Goal: Task Accomplishment & Management: Manage account settings

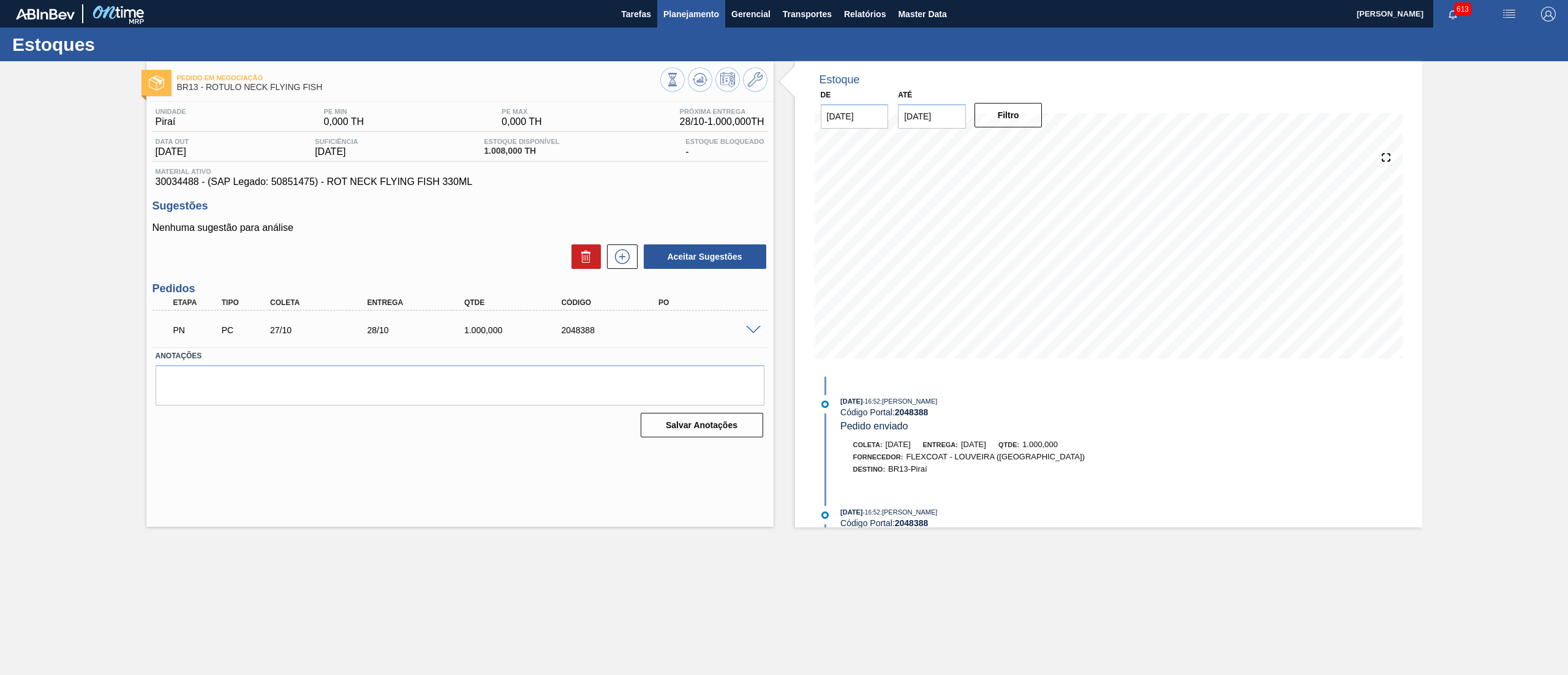
click at [705, 20] on span "Planejamento" at bounding box center [690, 14] width 55 height 15
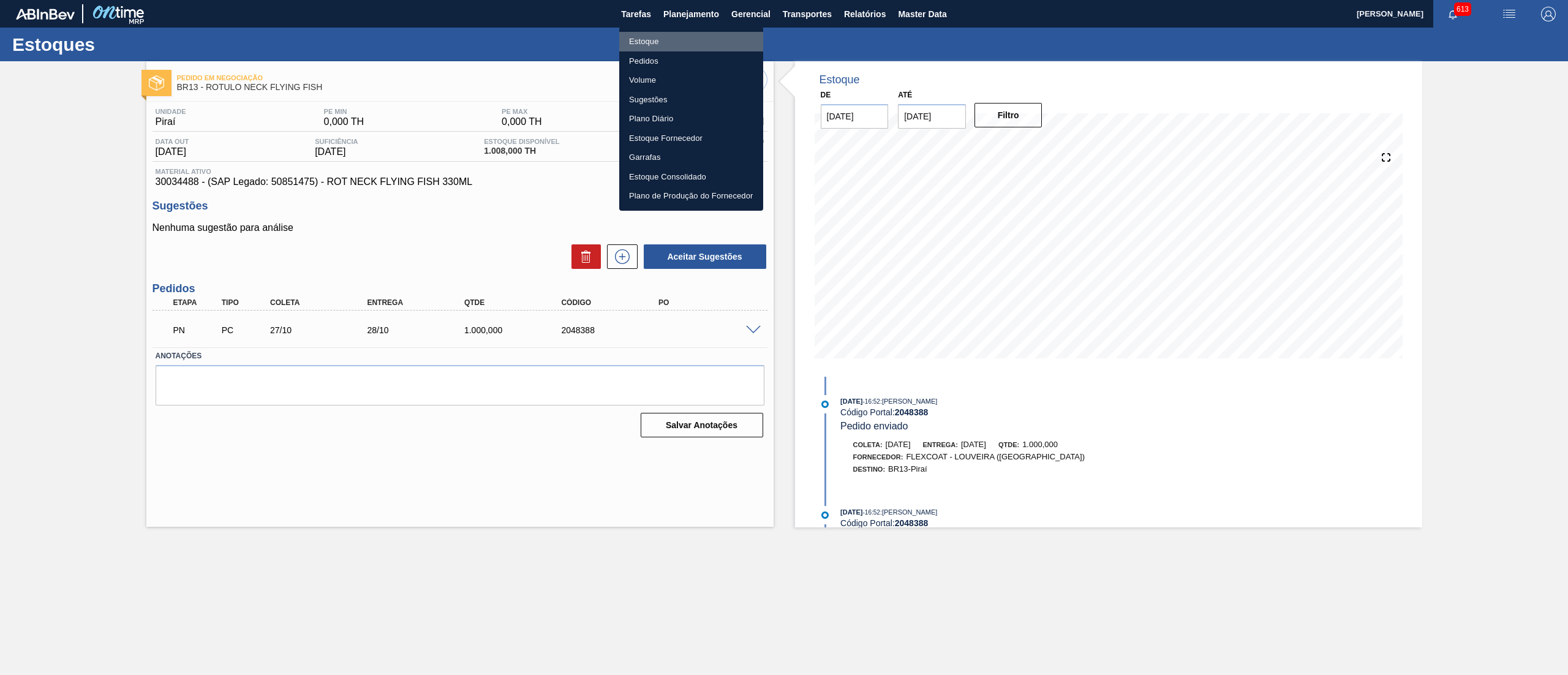
click at [675, 35] on li "Estoque" at bounding box center [690, 41] width 143 height 20
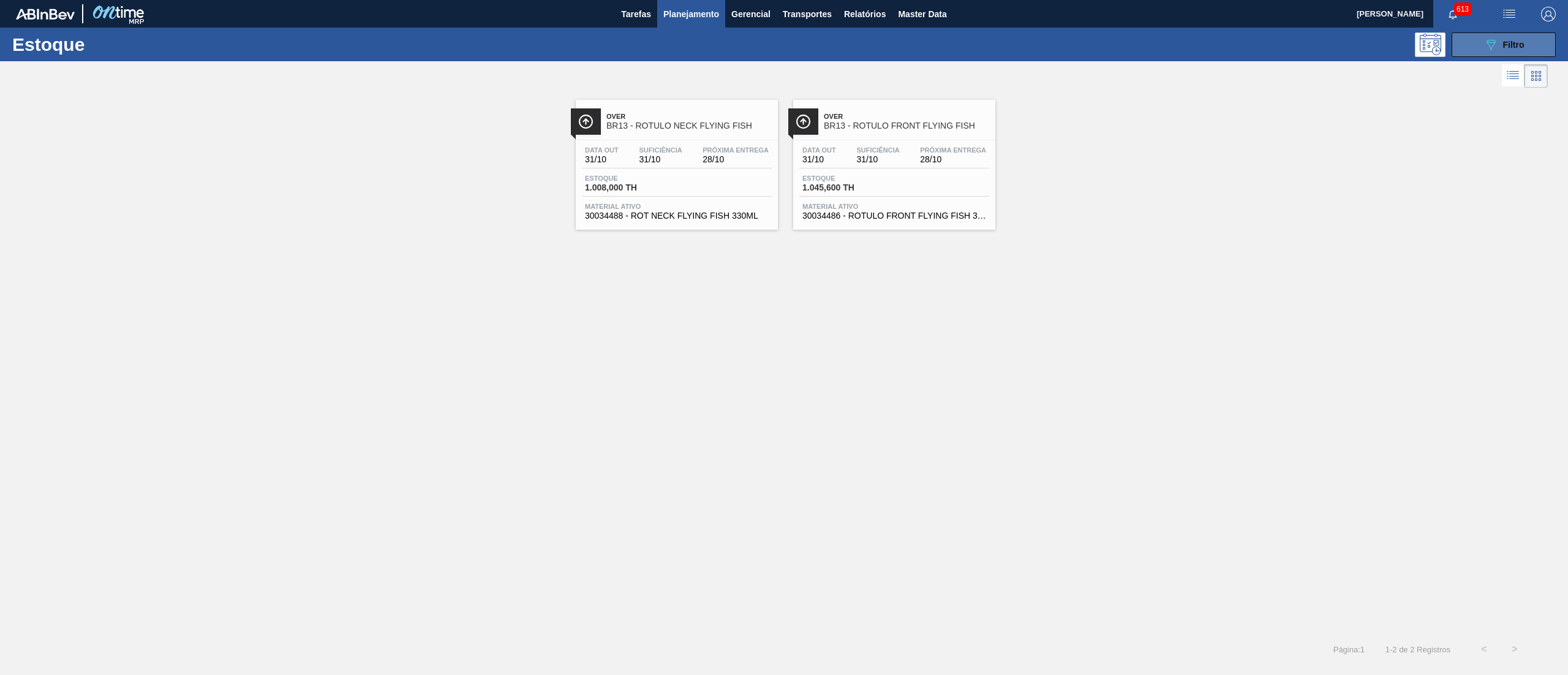
click at [1485, 47] on icon "089F7B8B-B2A5-4AFE-B5C0-19BA573D28AC" at bounding box center [1491, 45] width 15 height 15
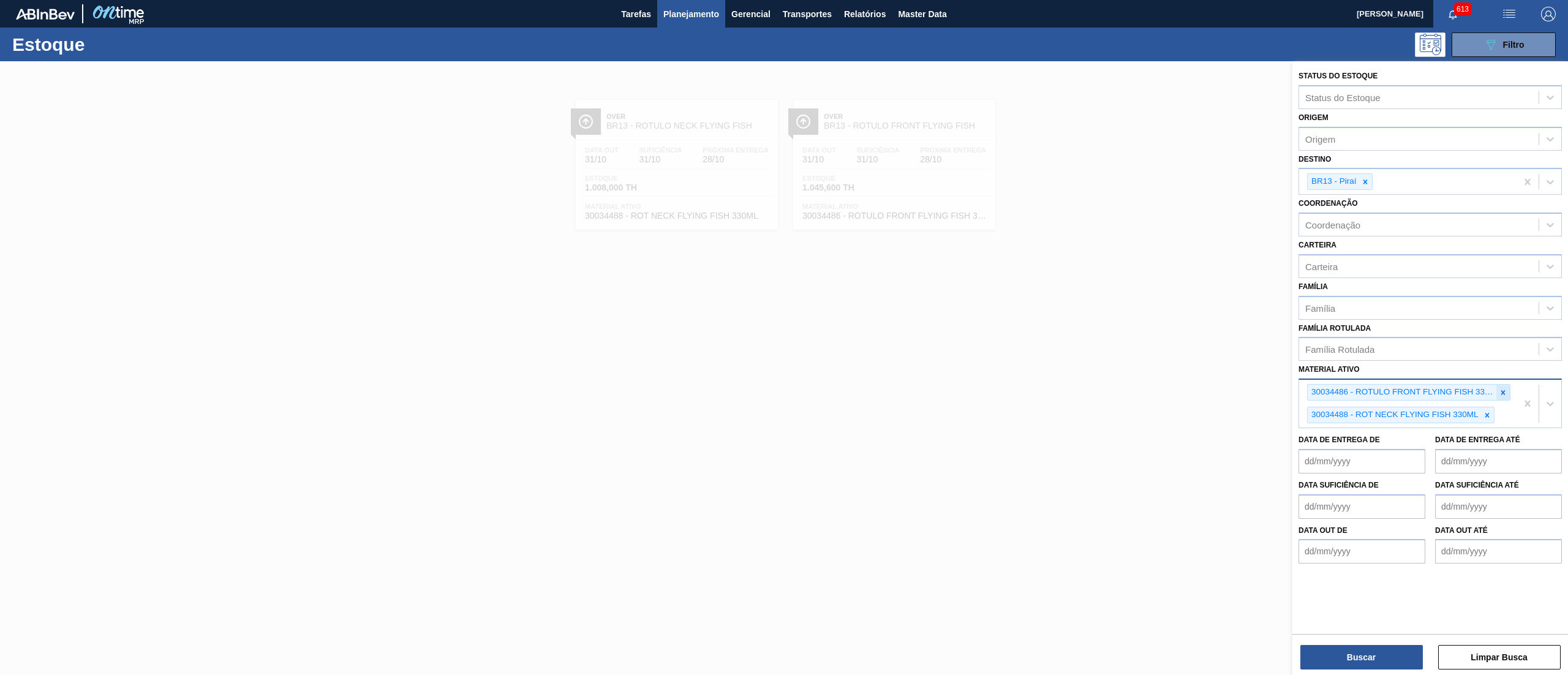
click at [1500, 384] on div at bounding box center [1502, 392] width 13 height 15
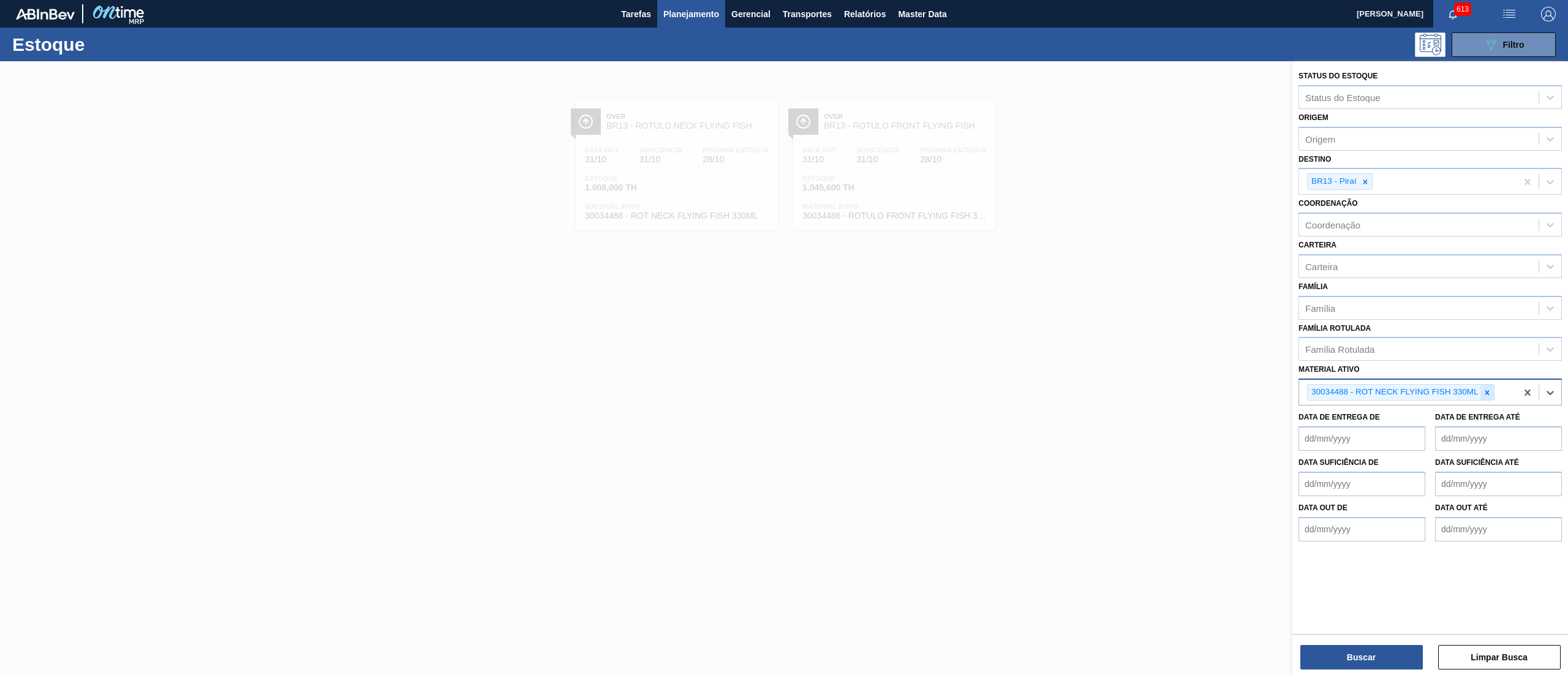
click at [1487, 392] on icon at bounding box center [1486, 392] width 5 height 5
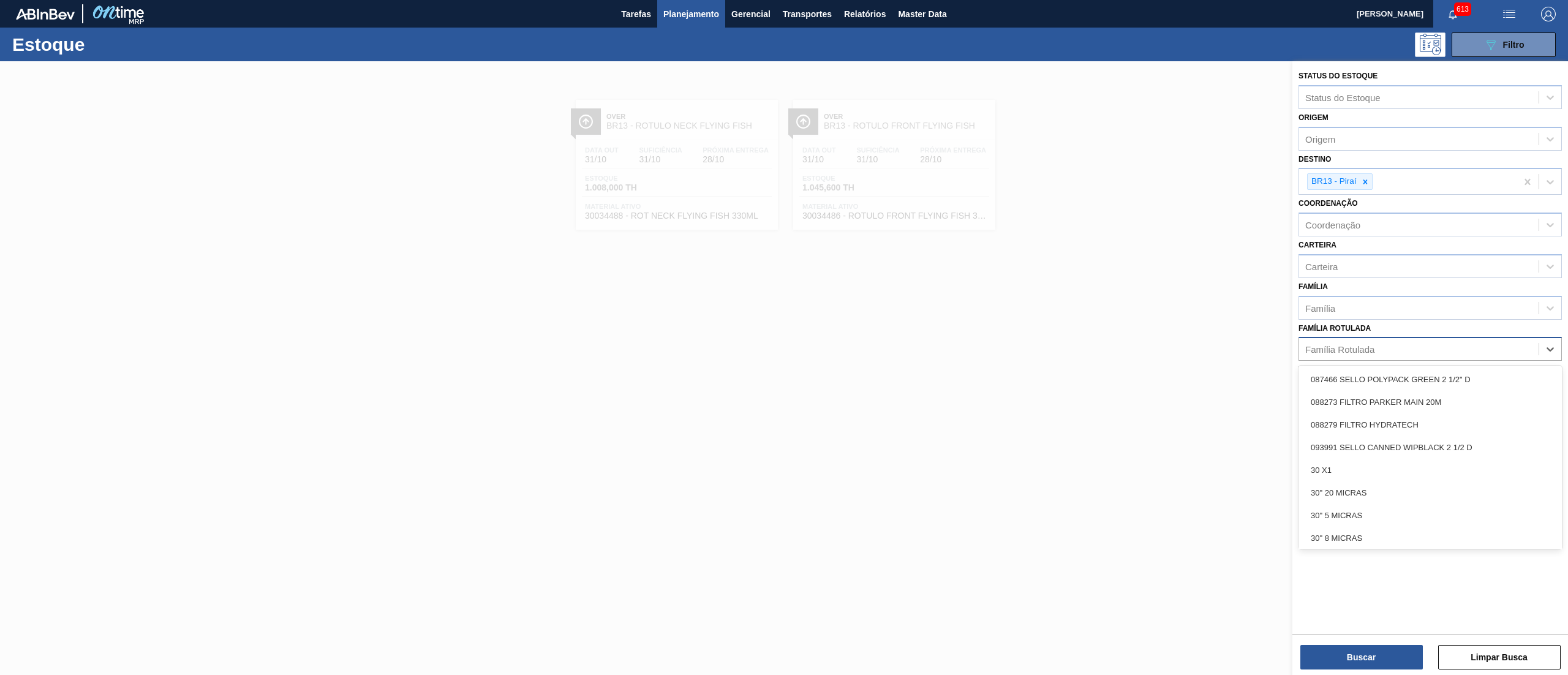
click at [1414, 354] on div "Família Rotulada" at bounding box center [1418, 349] width 239 height 18
type Rotulada "2pack"
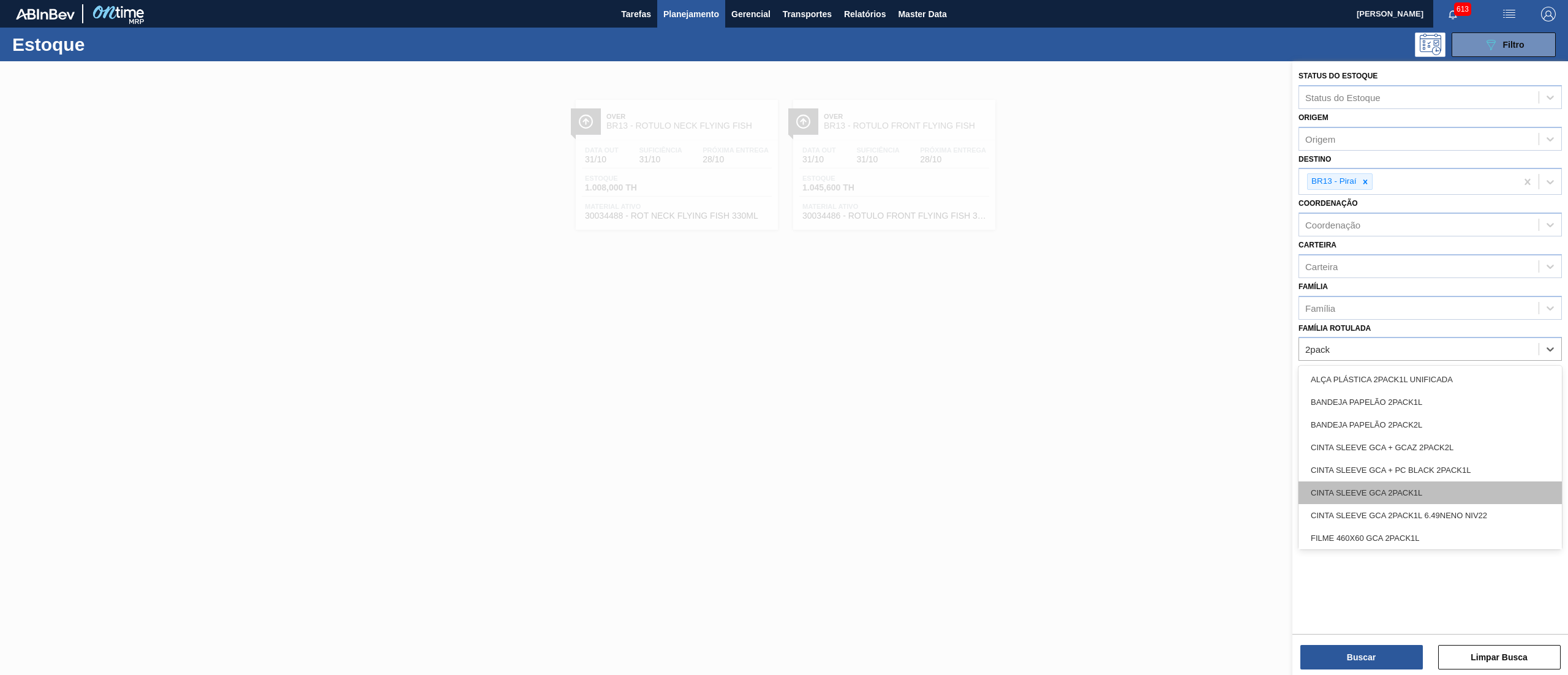
scroll to position [365, 0]
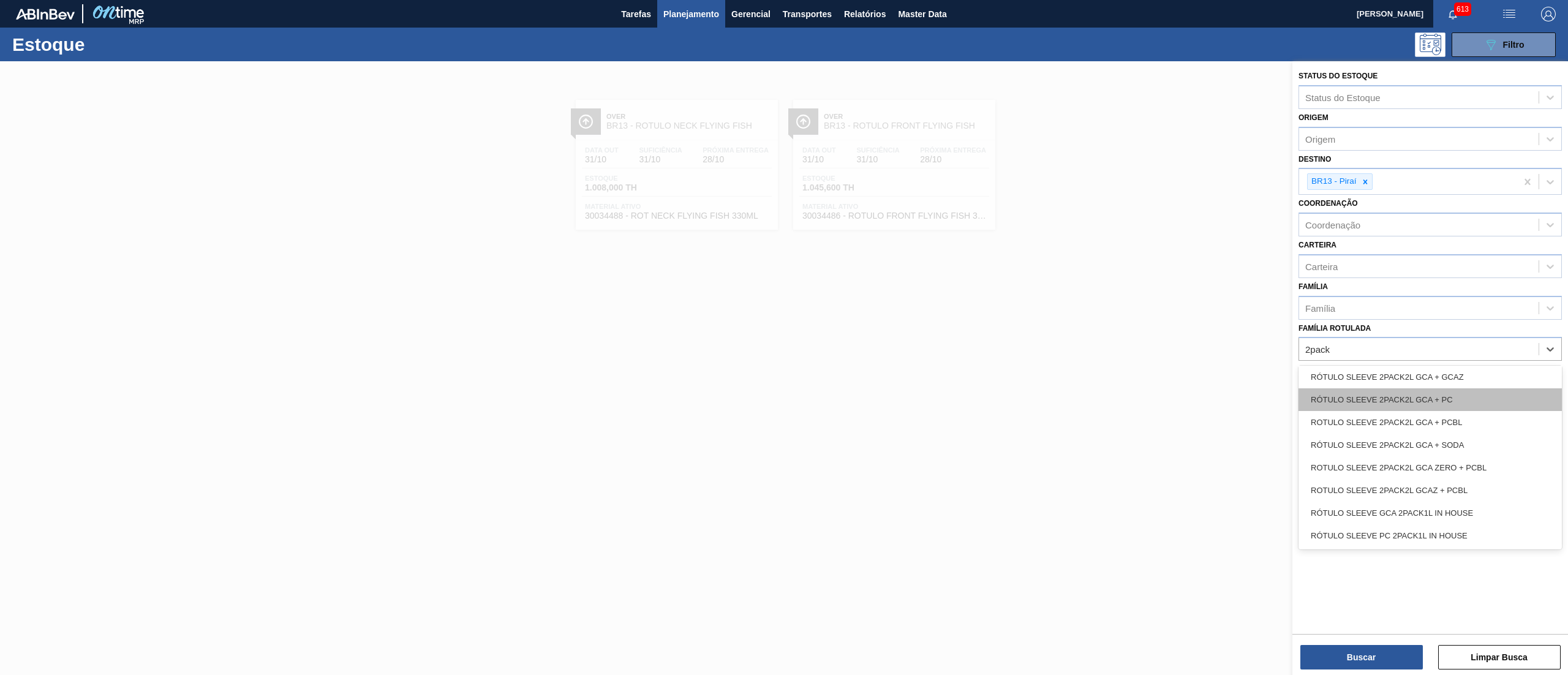
click at [1503, 400] on div "RÓTULO SLEEVE 2PACK2L GCA + PC" at bounding box center [1429, 399] width 264 height 22
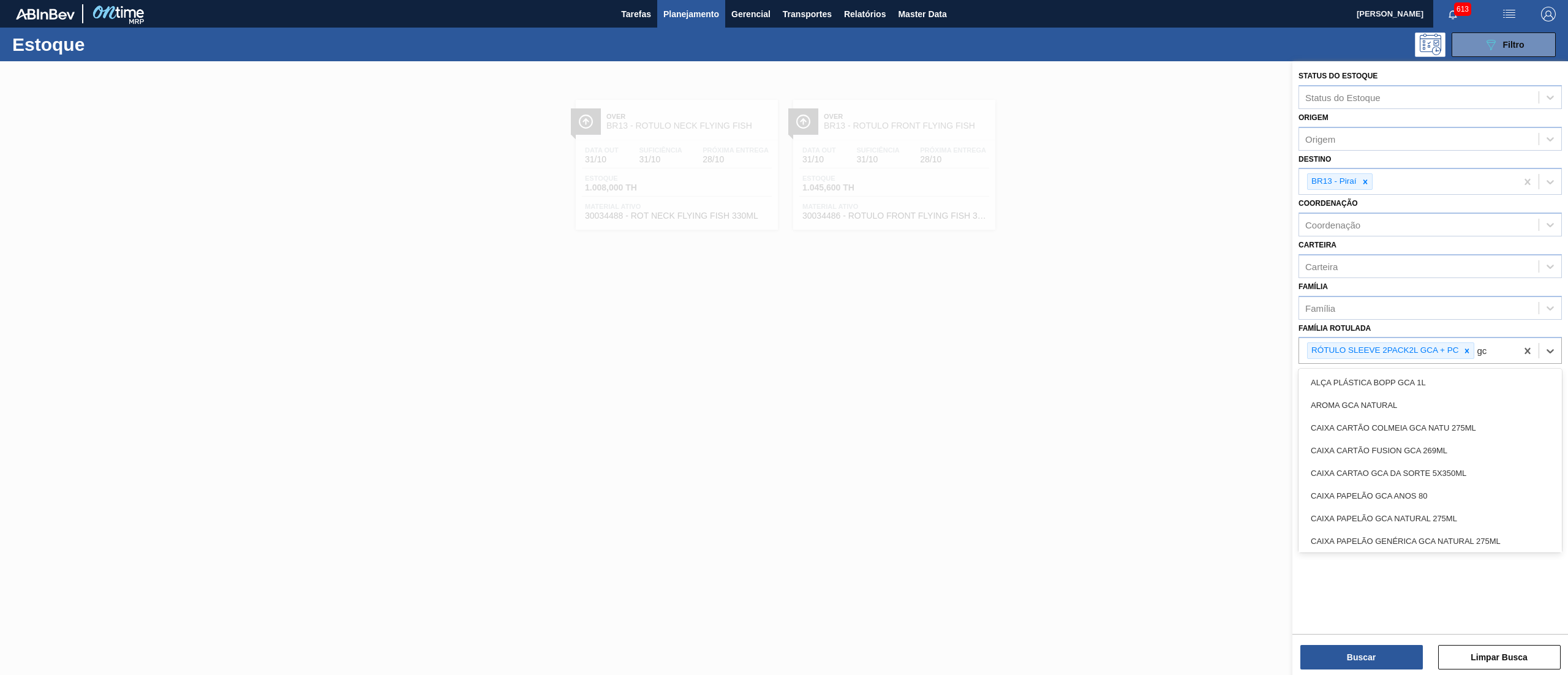
type Rotulada "g"
type Rotulada "2pack"
click at [1502, 383] on div "RÓTULO SLEEVE 2PACK2L CGA+PC" at bounding box center [1429, 381] width 264 height 22
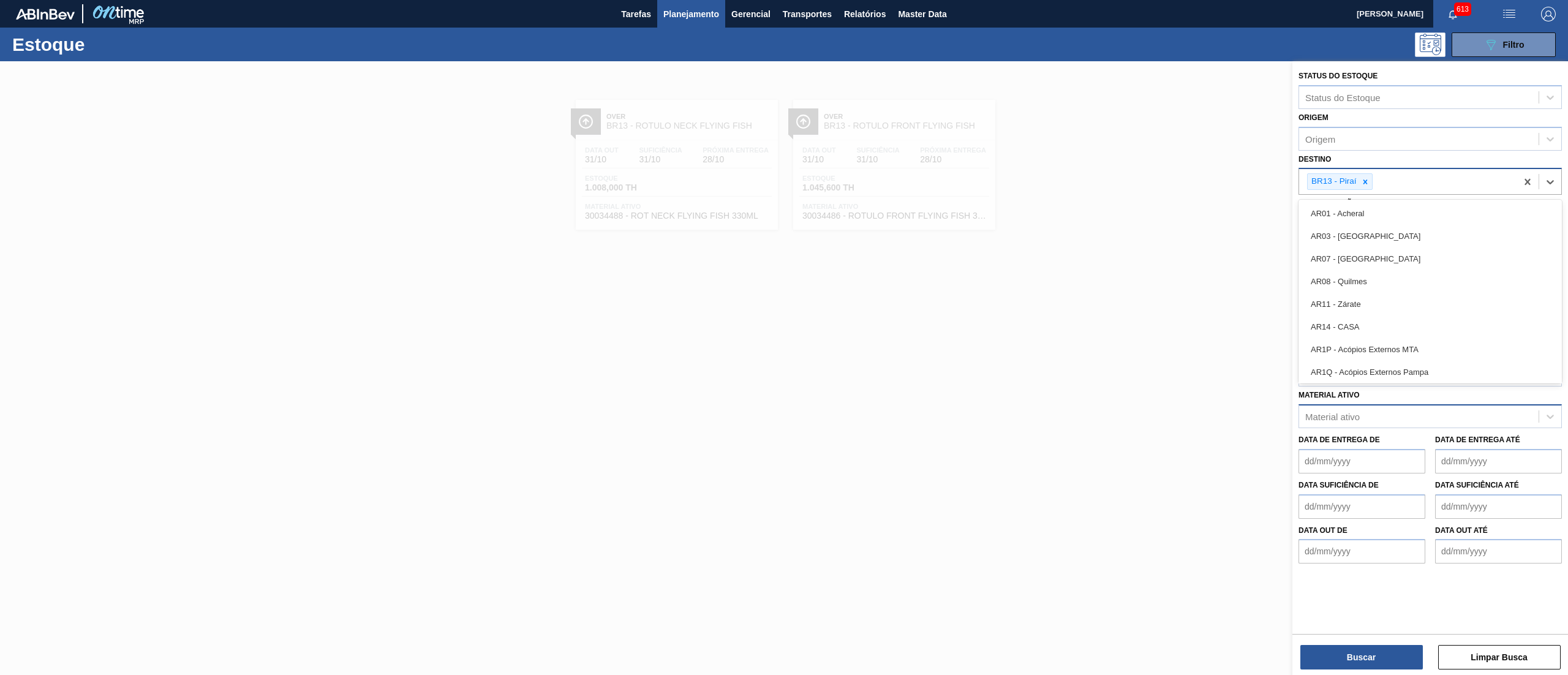
click at [1364, 172] on div "BR13 - Piraí" at bounding box center [1408, 181] width 218 height 25
click at [1363, 181] on icon at bounding box center [1364, 181] width 8 height 8
click at [1338, 653] on button "Buscar" at bounding box center [1361, 657] width 123 height 24
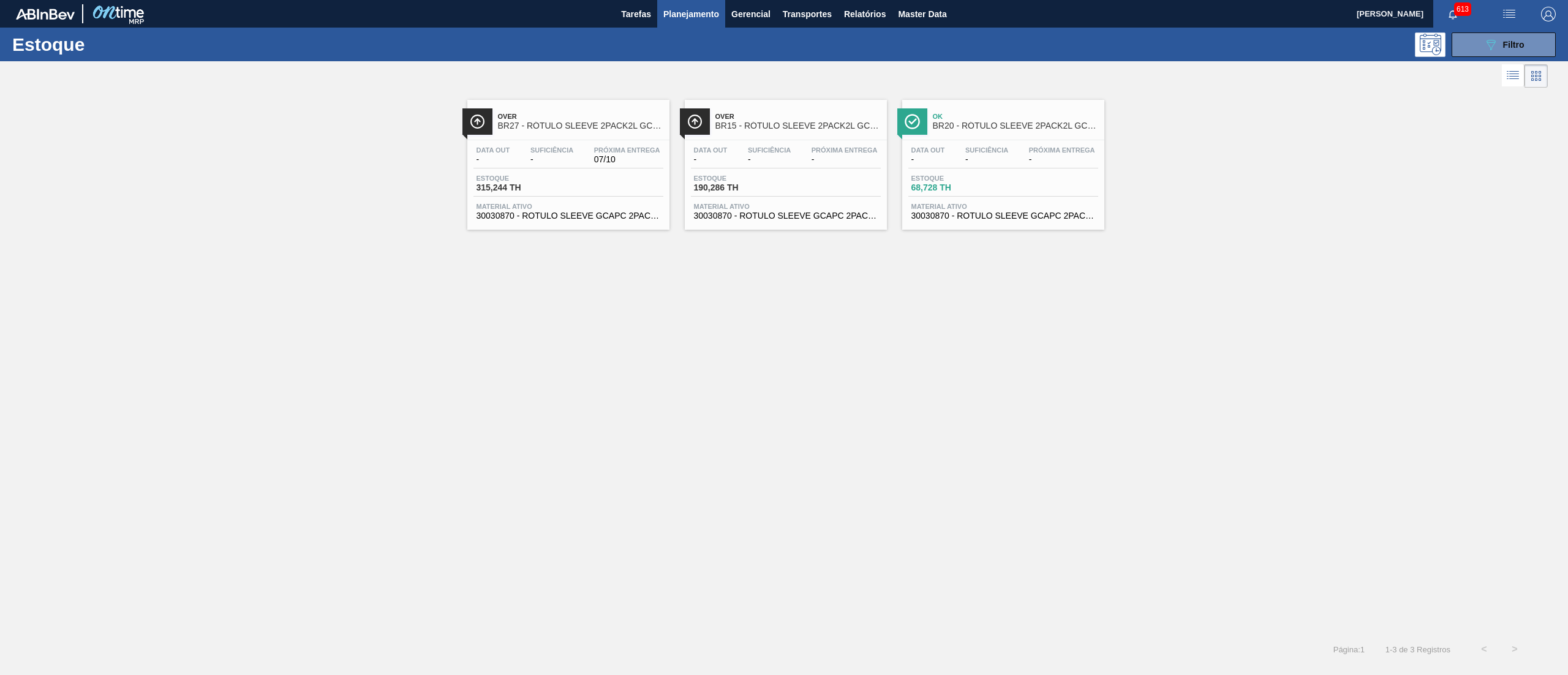
click at [562, 218] on span "30030870 - ROTULO SLEEVE GCAPC 2PACK2L NIV24" at bounding box center [568, 216] width 184 height 9
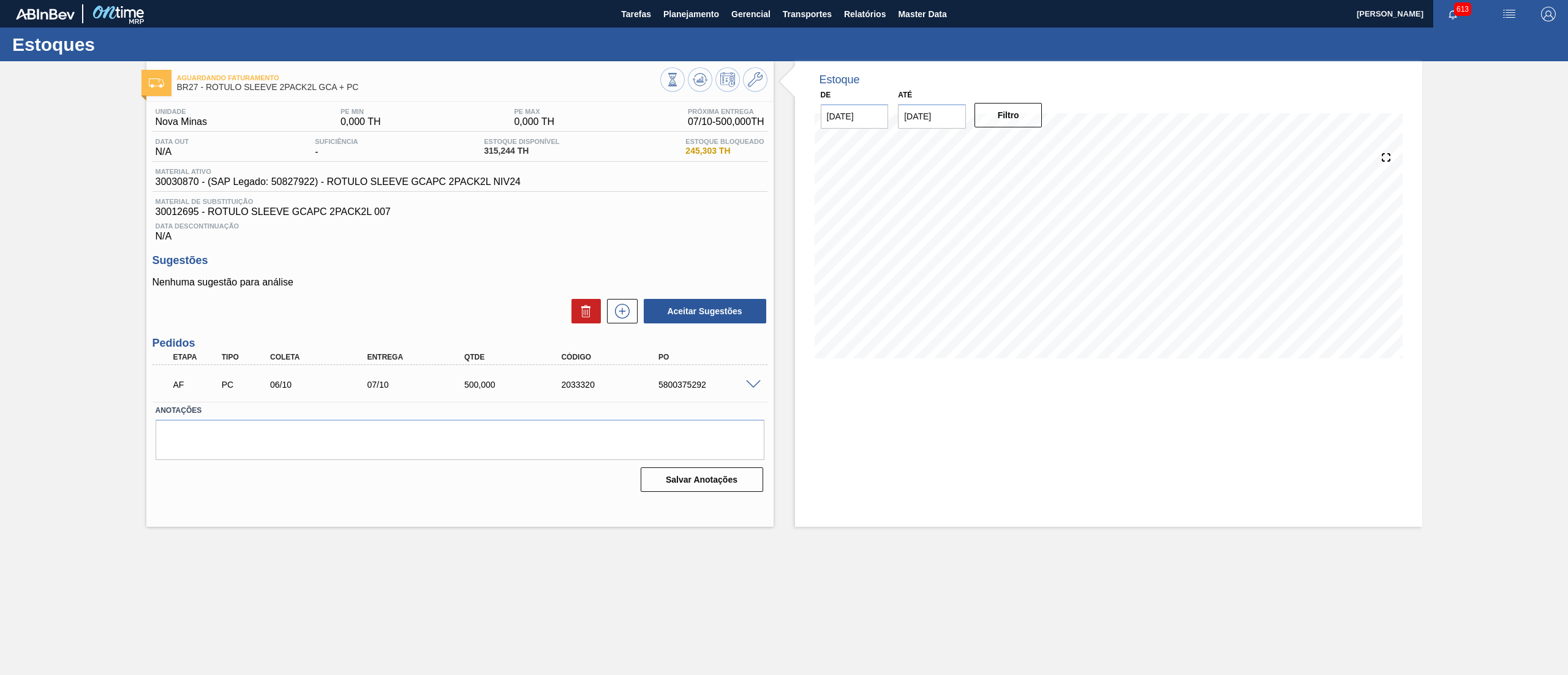
click at [755, 388] on span at bounding box center [753, 385] width 15 height 9
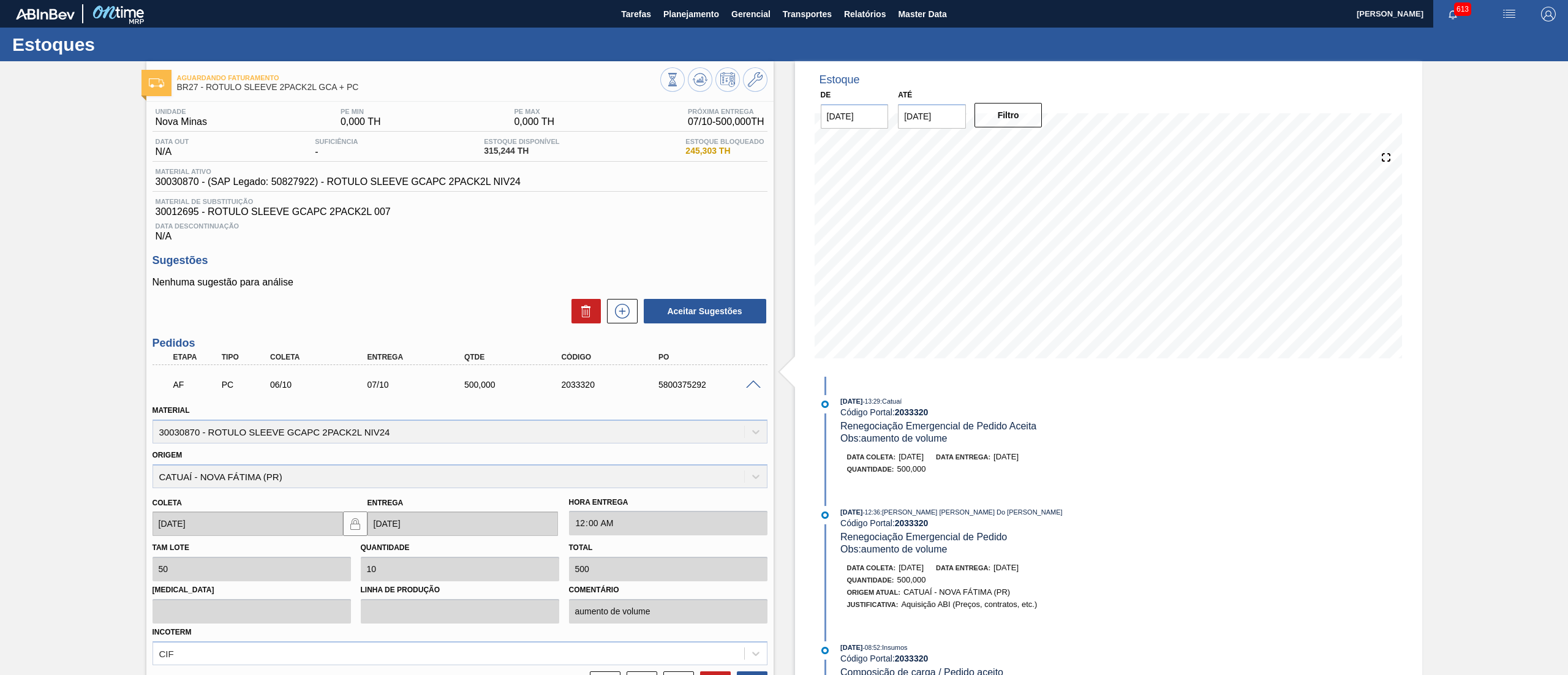
scroll to position [125, 0]
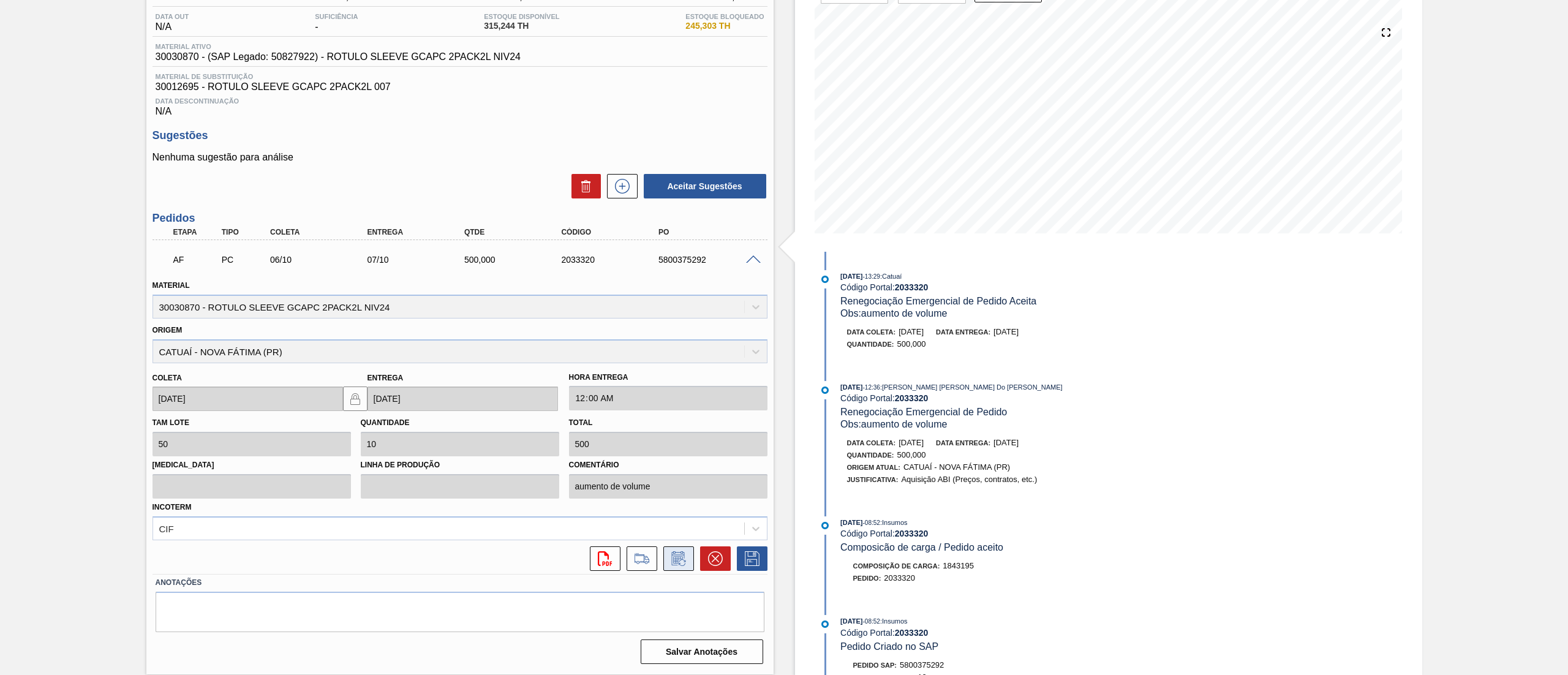
click at [682, 548] on button at bounding box center [678, 558] width 31 height 24
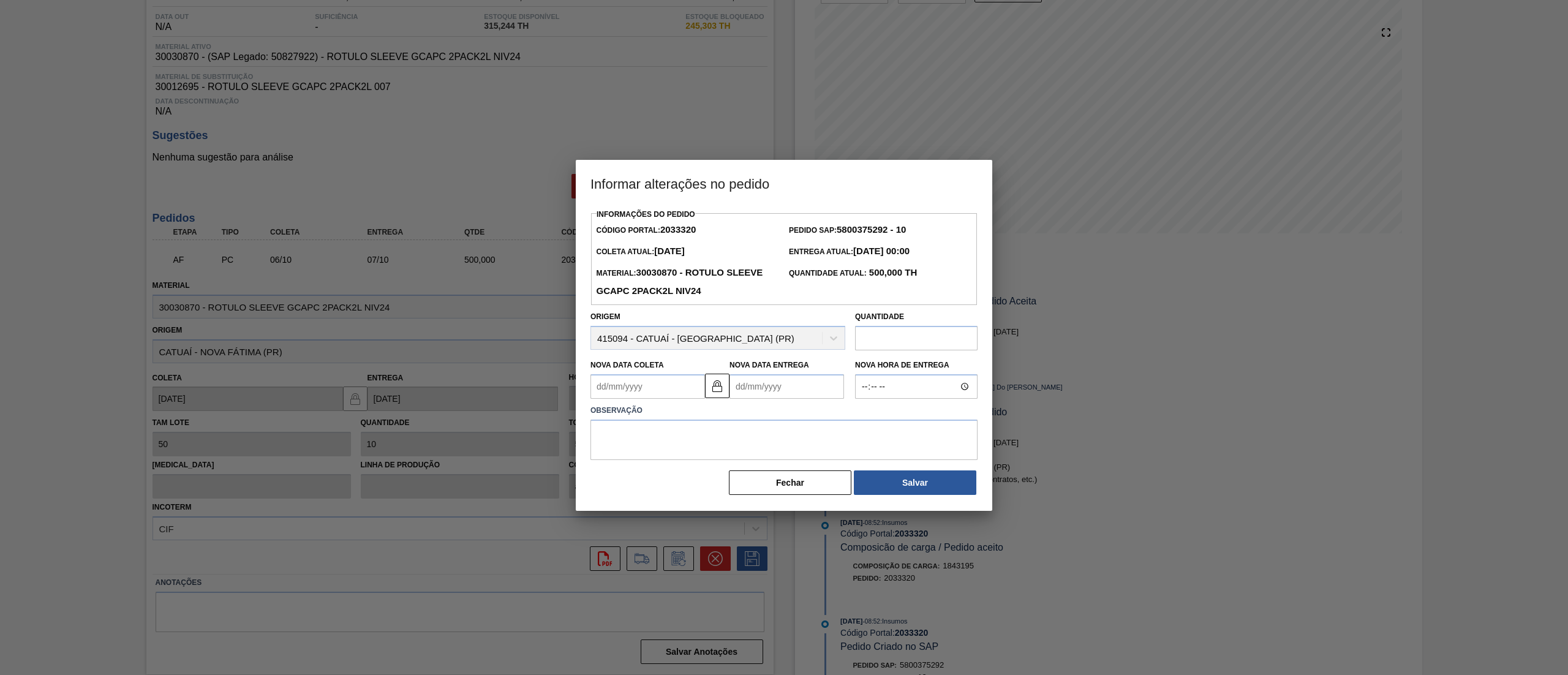
click at [887, 344] on input "text" at bounding box center [916, 338] width 123 height 24
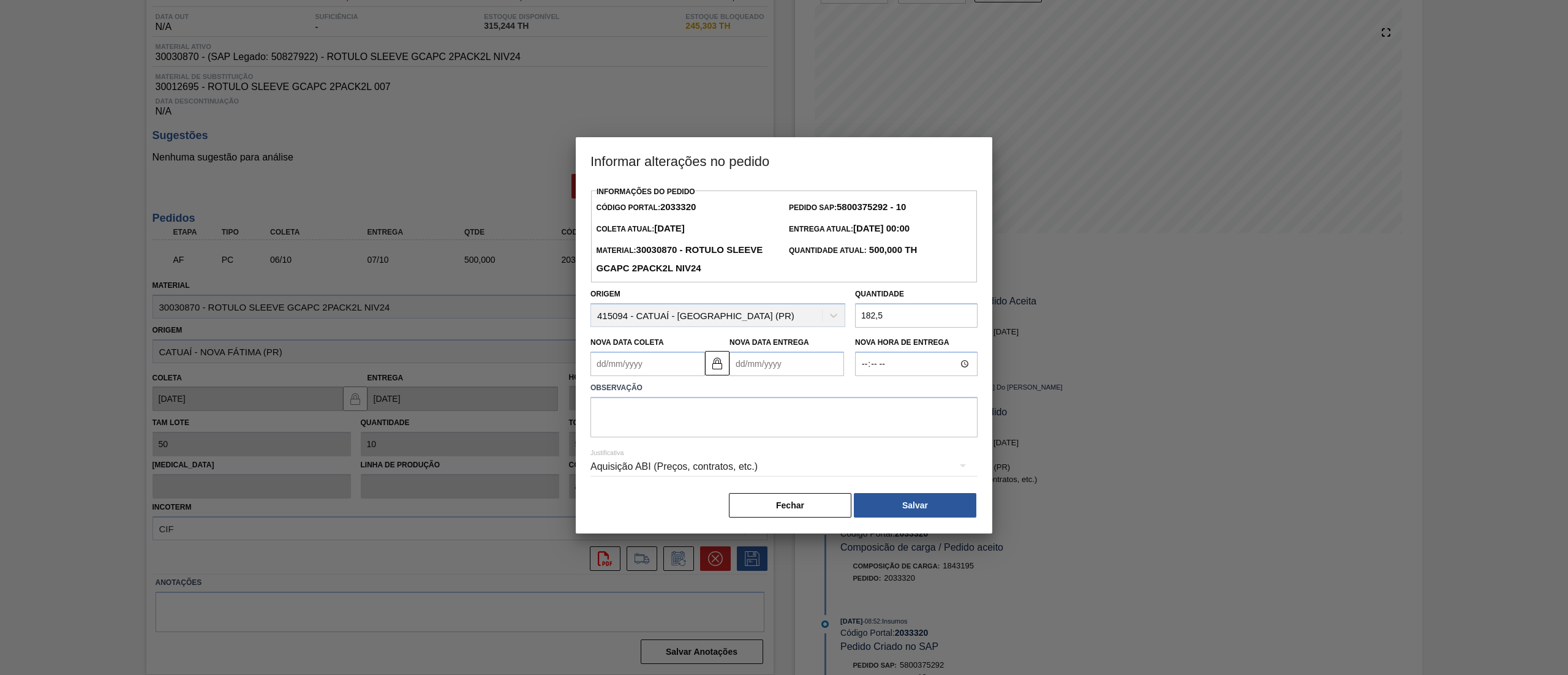
type input "182,5"
click at [672, 369] on Coleta2033320 "Nova Data Coleta" at bounding box center [648, 364] width 114 height 24
click at [623, 456] on div "6" at bounding box center [626, 452] width 17 height 17
type Coleta2033320 "[DATE]"
type Entrega2033320 "[DATE]"
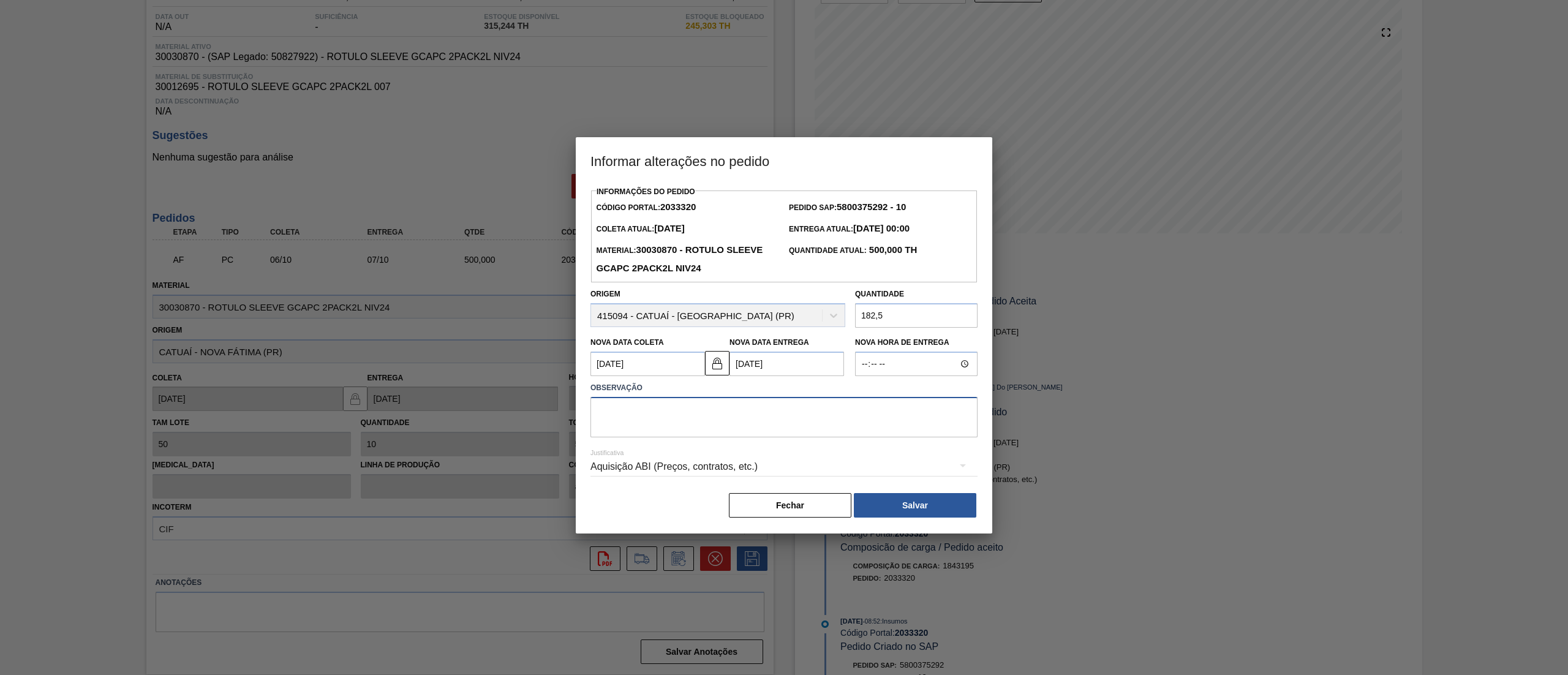
click at [738, 424] on textarea at bounding box center [784, 416] width 387 height 40
type textarea "."
click at [944, 503] on button "Salvar" at bounding box center [914, 505] width 123 height 24
click at [694, 365] on Coleta2033320 "[DATE]" at bounding box center [648, 364] width 114 height 24
click at [642, 452] on div "7" at bounding box center [644, 452] width 17 height 17
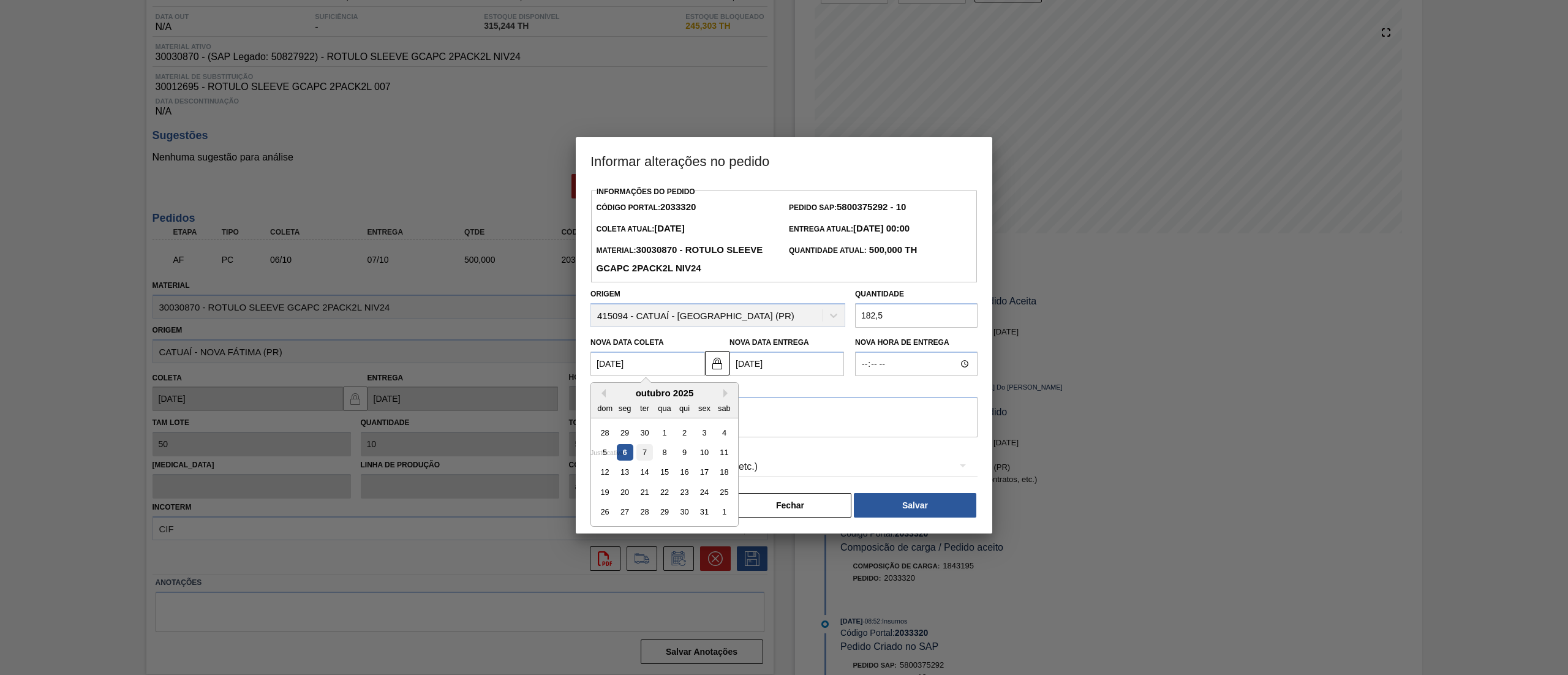
type Coleta2033320 "[DATE]"
click at [721, 368] on img at bounding box center [717, 363] width 15 height 15
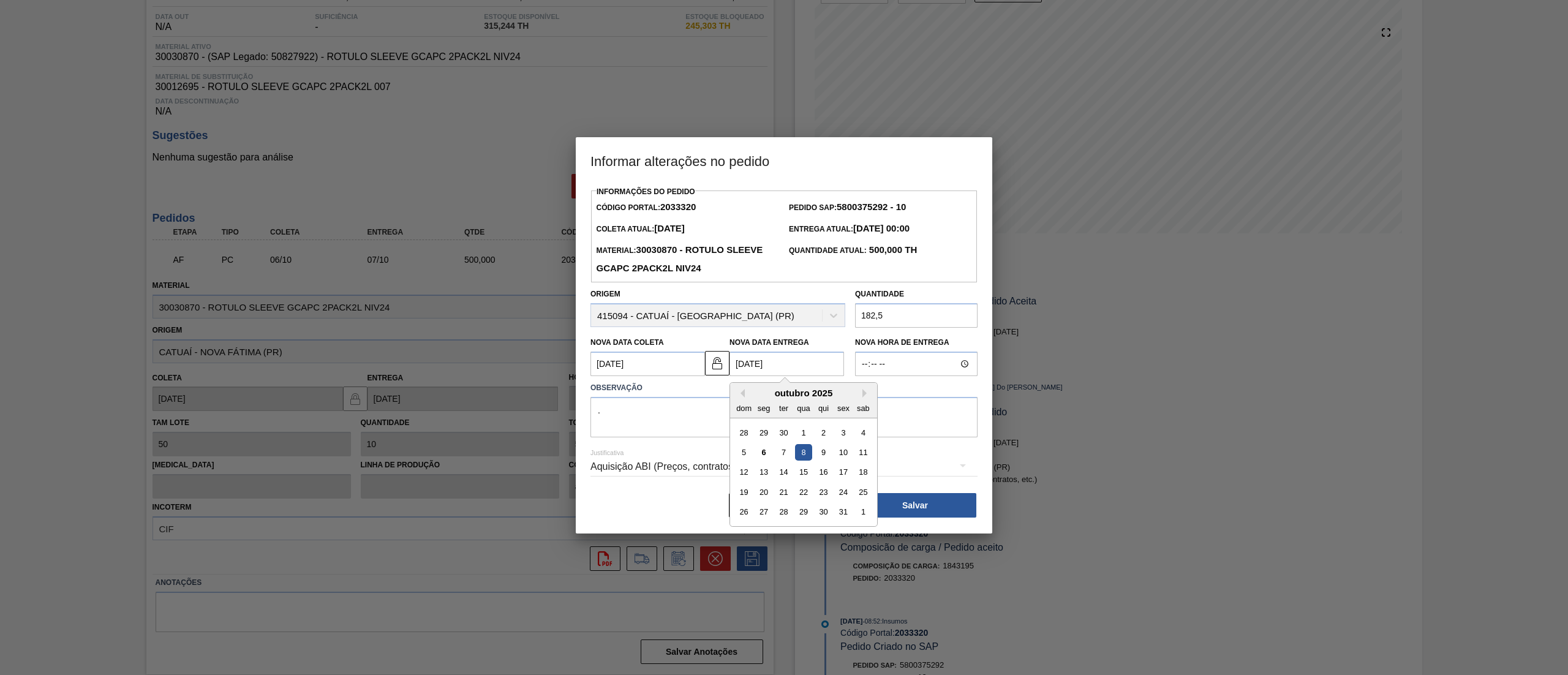
click at [760, 359] on Entrega2033320 "[DATE]" at bounding box center [787, 364] width 114 height 24
click at [789, 453] on div "7" at bounding box center [784, 452] width 17 height 17
type Entrega2033320 "[DATE]"
click at [723, 367] on img at bounding box center [717, 363] width 15 height 15
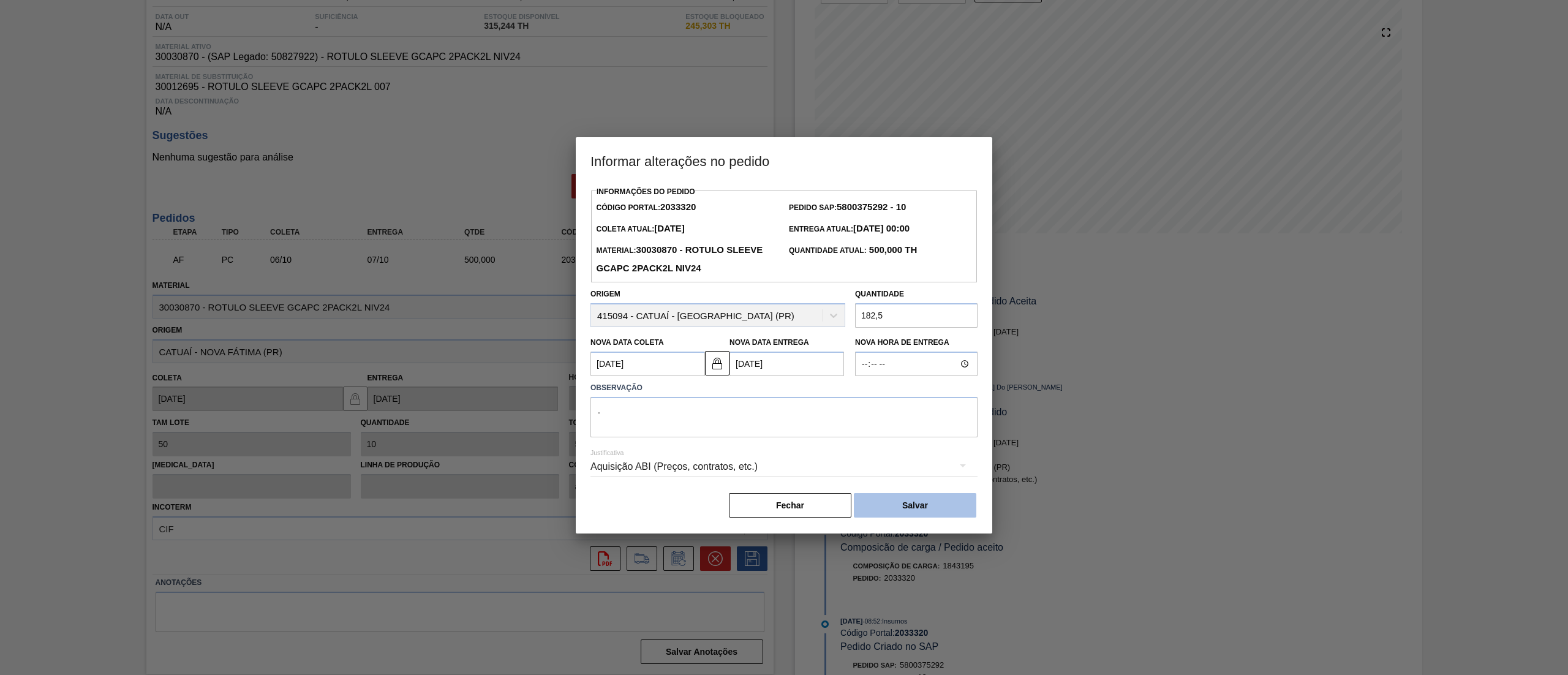
click at [873, 502] on button "Salvar" at bounding box center [914, 505] width 123 height 24
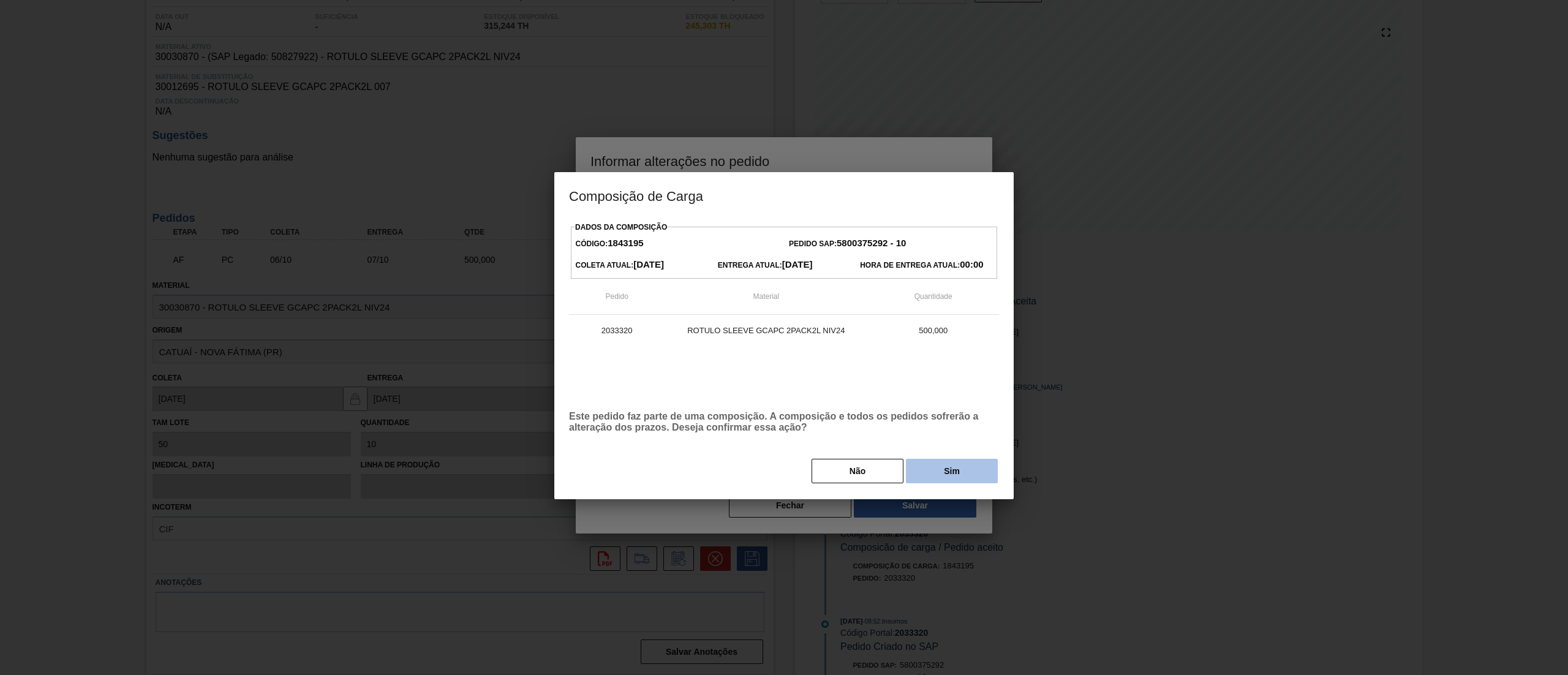
click at [939, 477] on button "Sim" at bounding box center [952, 471] width 92 height 24
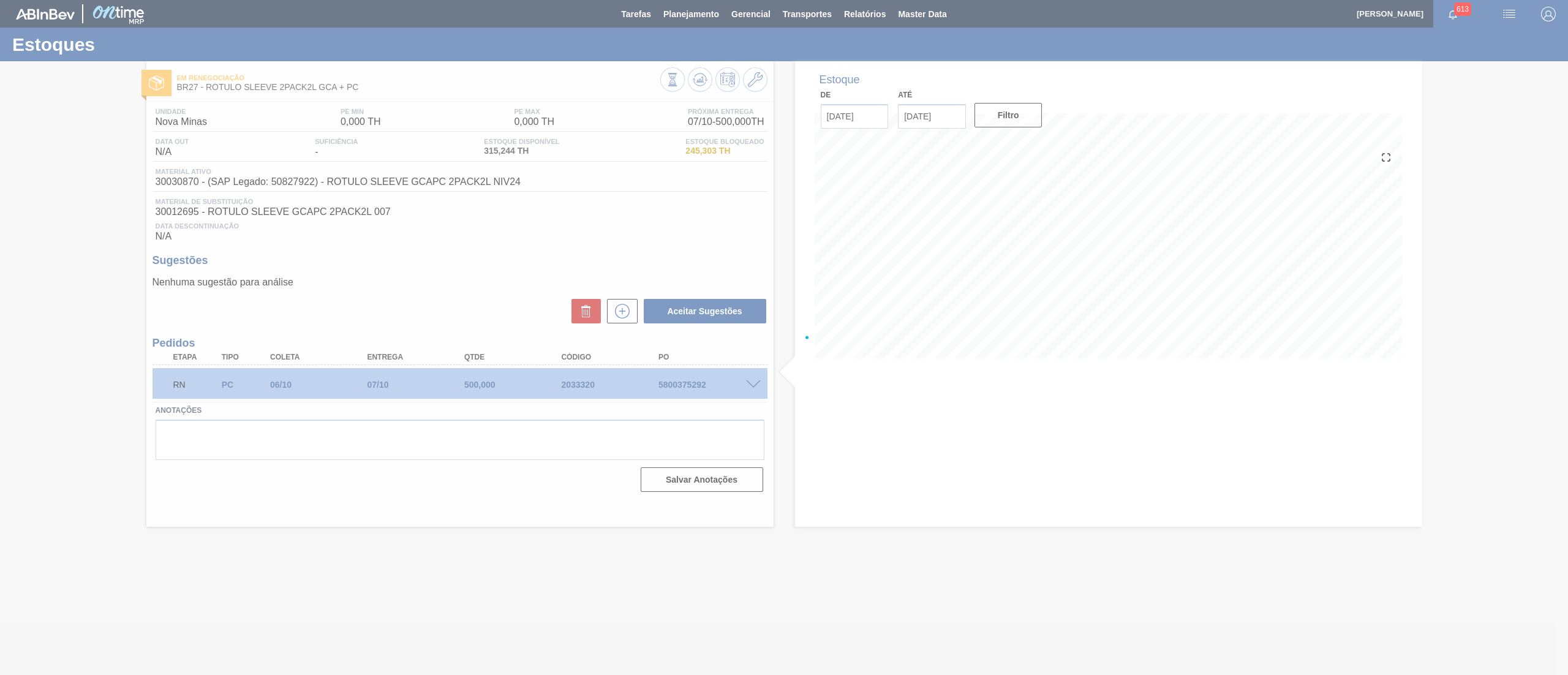
scroll to position [0, 0]
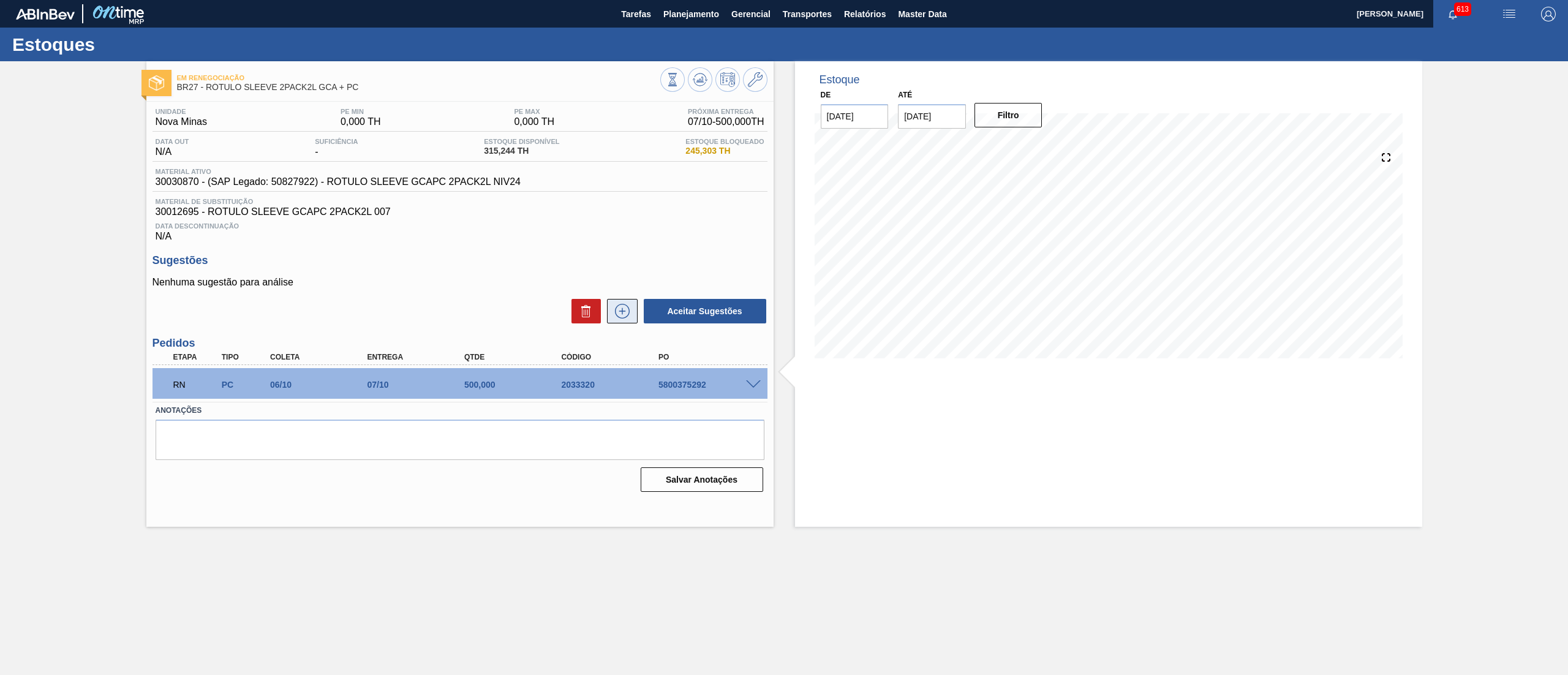
click at [627, 311] on icon at bounding box center [622, 311] width 20 height 15
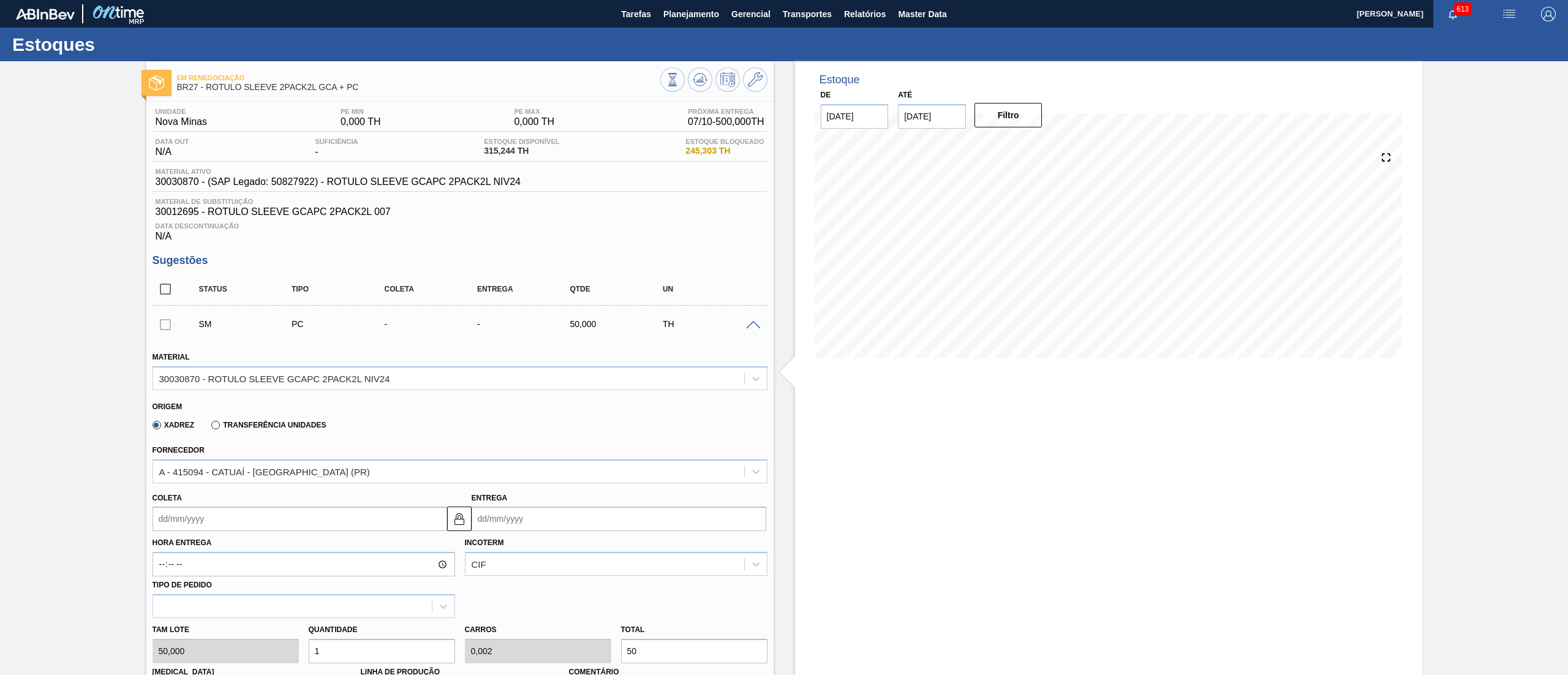
click at [223, 527] on input "Coleta" at bounding box center [300, 518] width 294 height 24
click at [243, 421] on div "9" at bounding box center [246, 424] width 17 height 17
type input "[DATE]"
click at [268, 641] on div "[PERSON_NAME] 50,000 Quantidade 1 Carros 0,002 Total 50 [MEDICAL_DATA] N/A Linh…" at bounding box center [460, 661] width 625 height 87
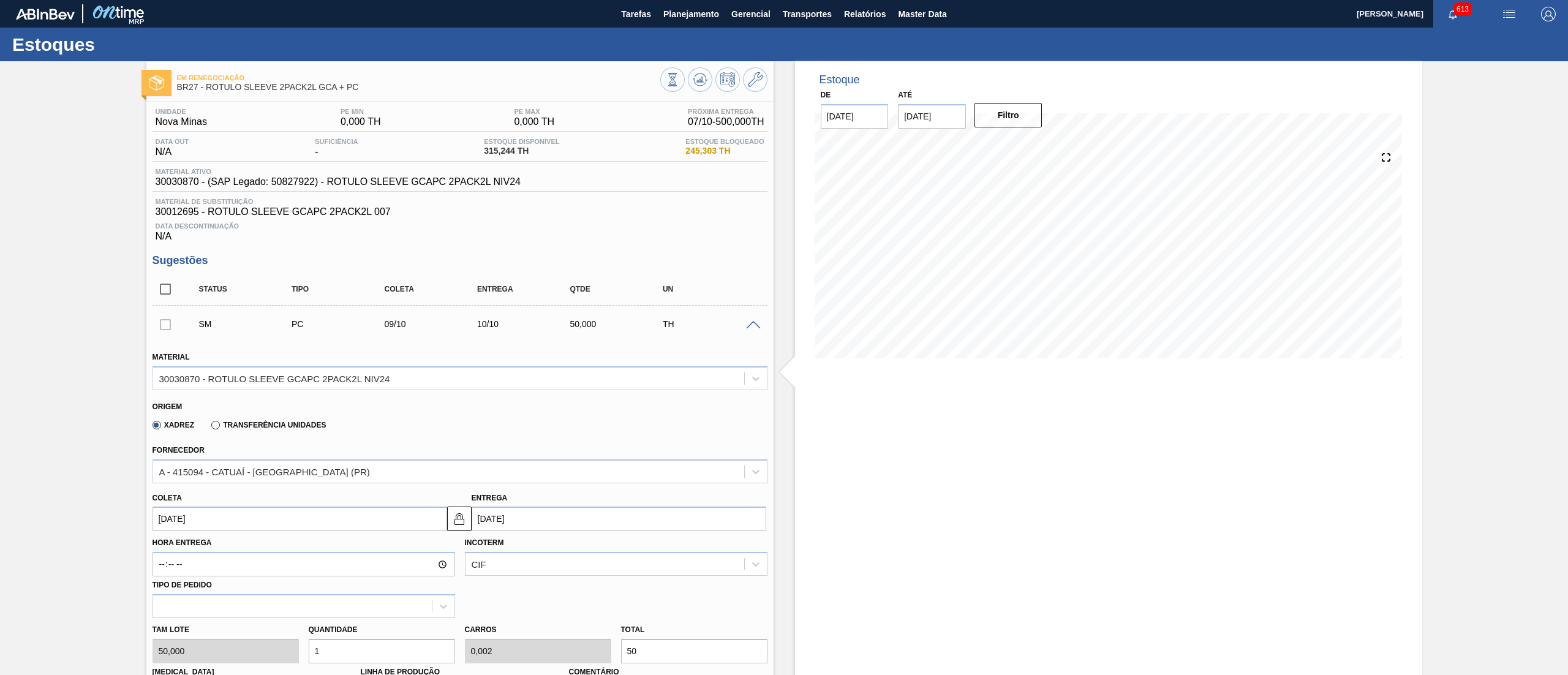
type input "4"
type input "0,008"
type input "200"
click at [199, 652] on div "[PERSON_NAME] 50,000 Quantidade 4 Carros 0,008 Total 200 [MEDICAL_DATA] N/A Lin…" at bounding box center [460, 661] width 625 height 87
type input "6"
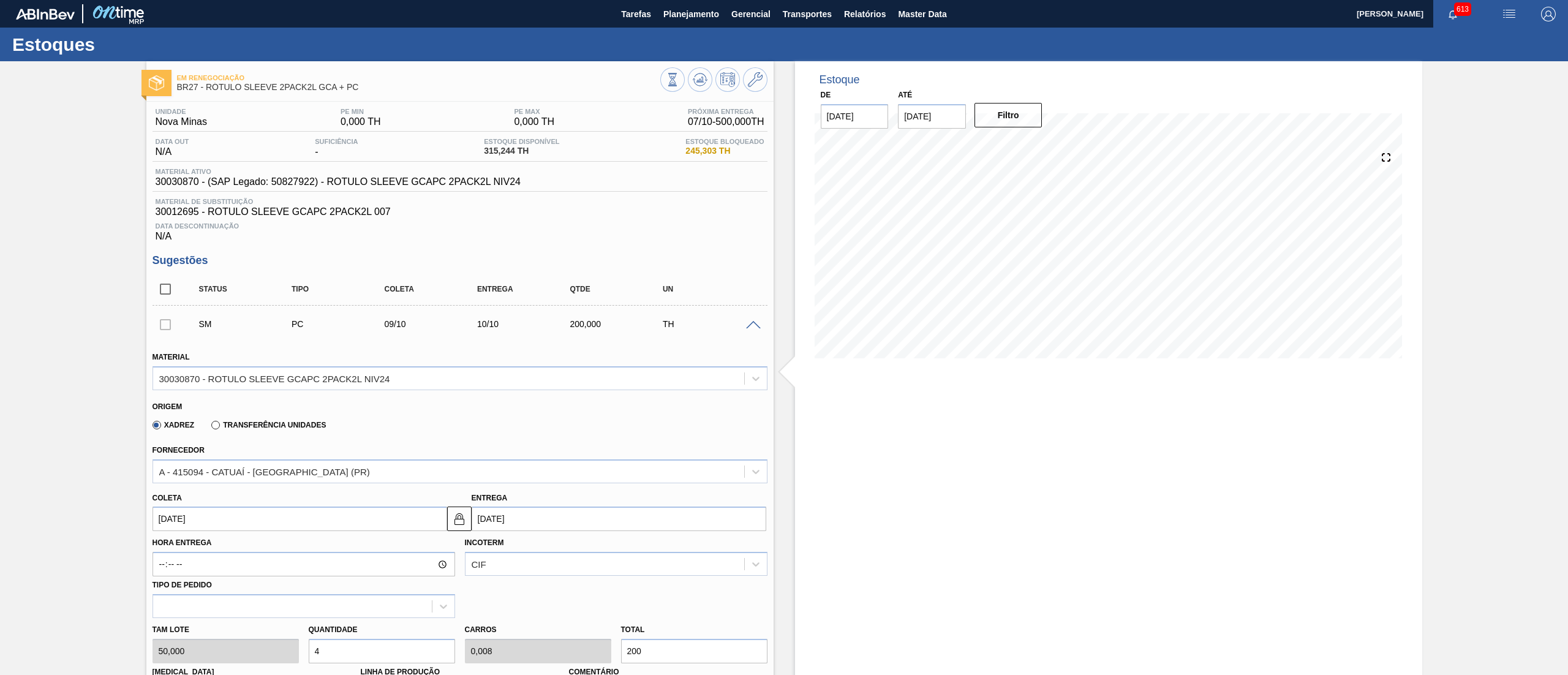
type input "0,012"
type input "300"
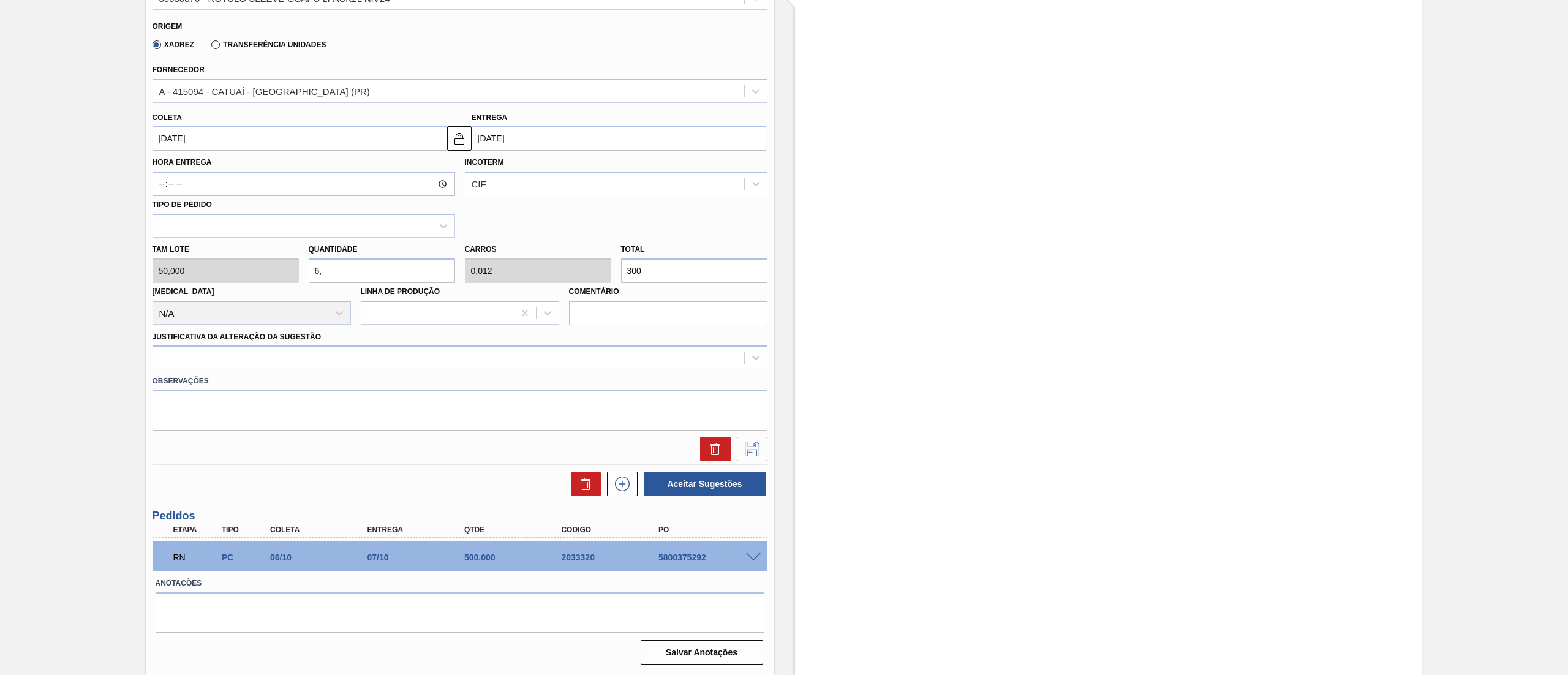
type input "6,1"
type input "305"
type input "6,"
type input "300"
type input "6,3"
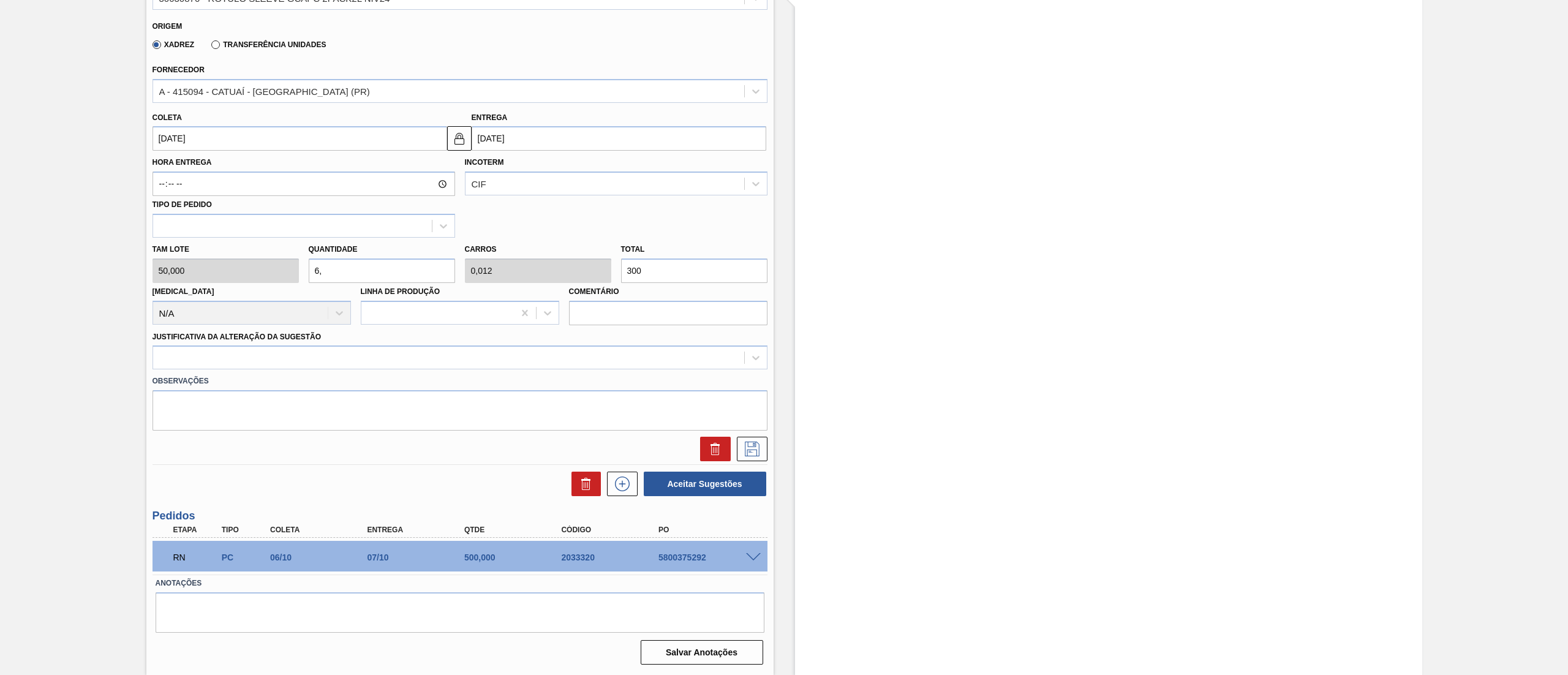
type input "0,013"
type input "315"
type input "6,"
type input "0,012"
type input "300"
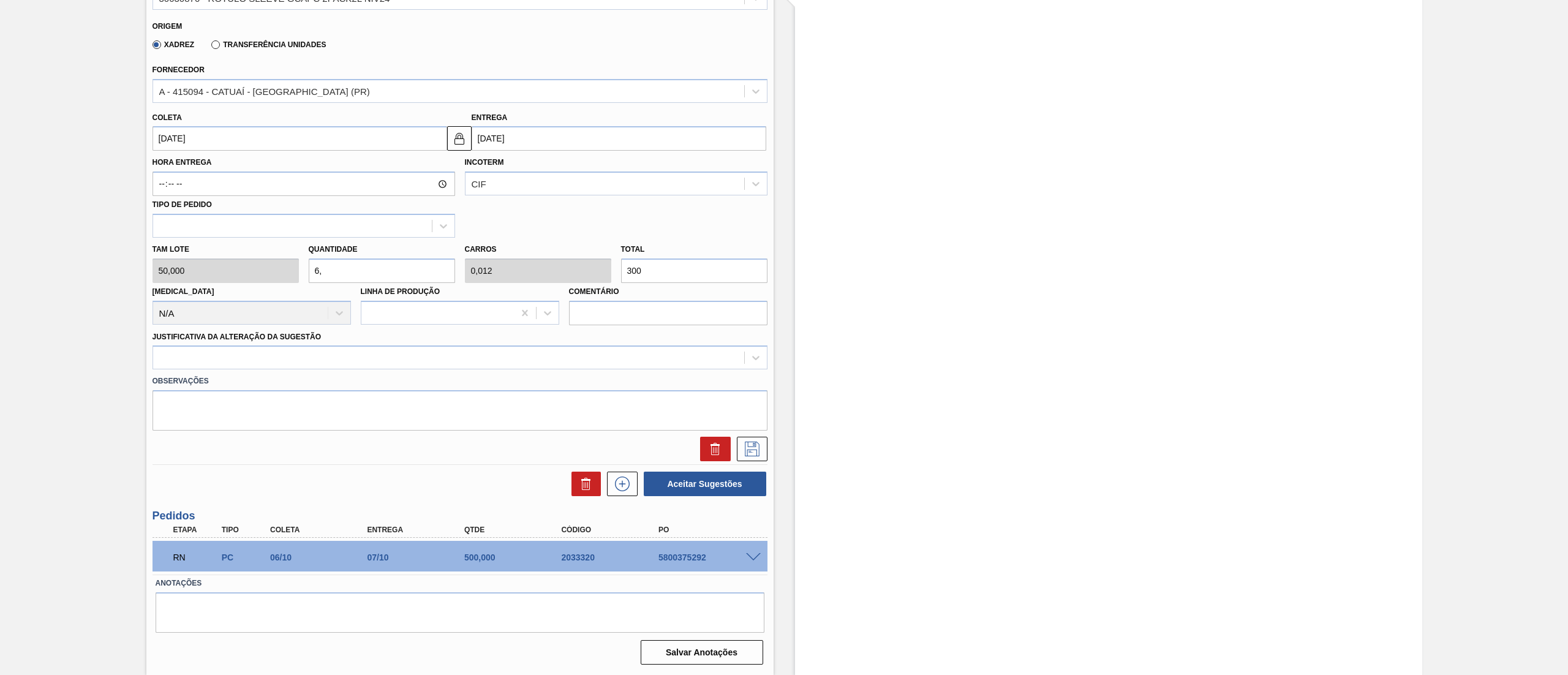
type input "6,4"
type input "0,013"
type input "320"
type input "6,4"
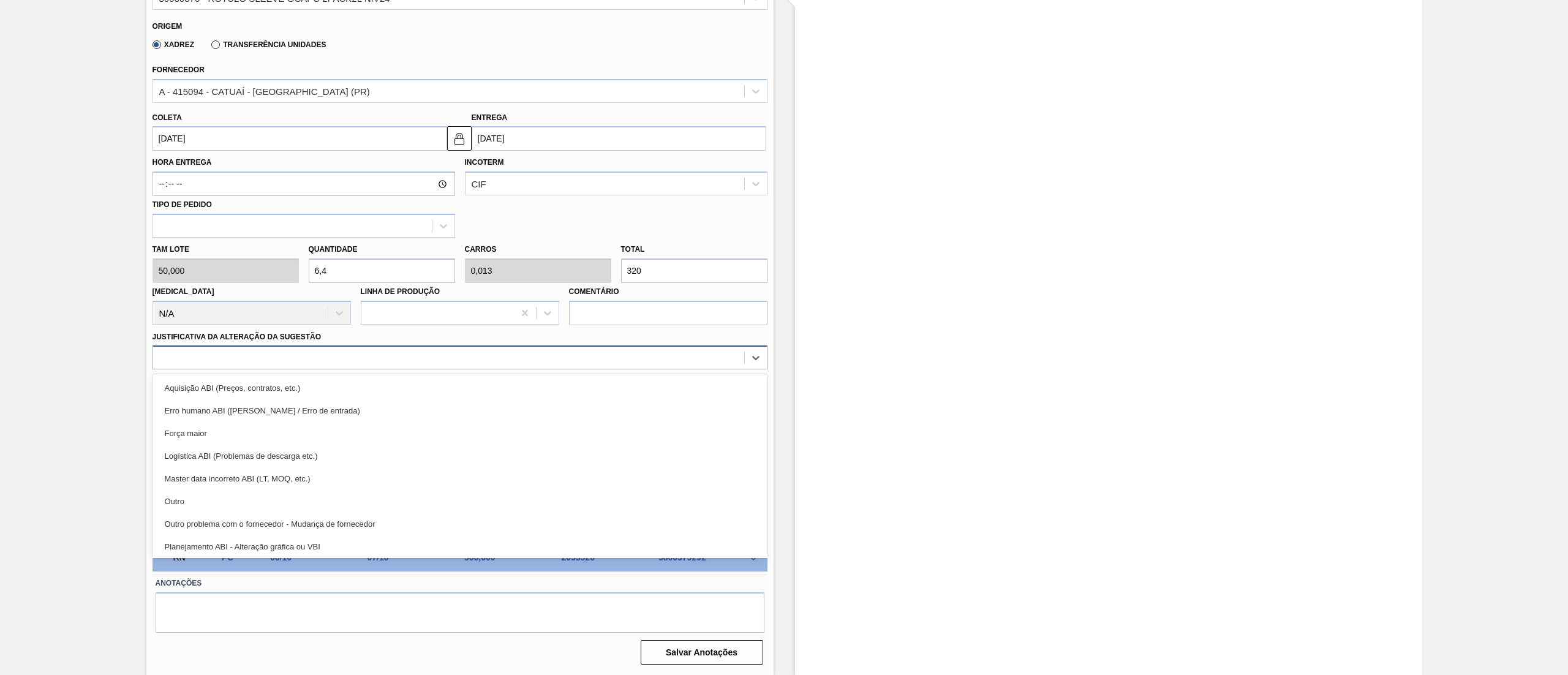
click at [261, 359] on div at bounding box center [448, 357] width 591 height 18
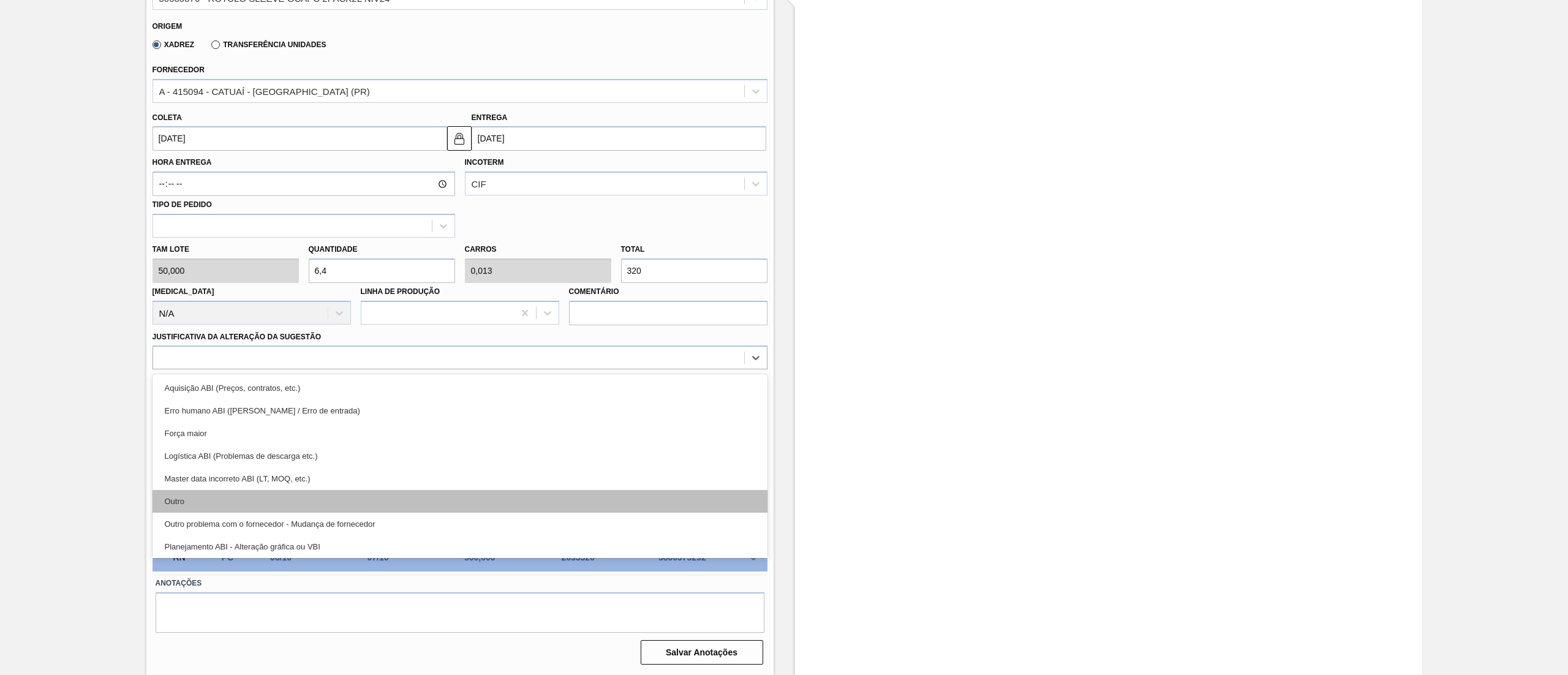
click at [229, 499] on div "Outro" at bounding box center [460, 501] width 615 height 22
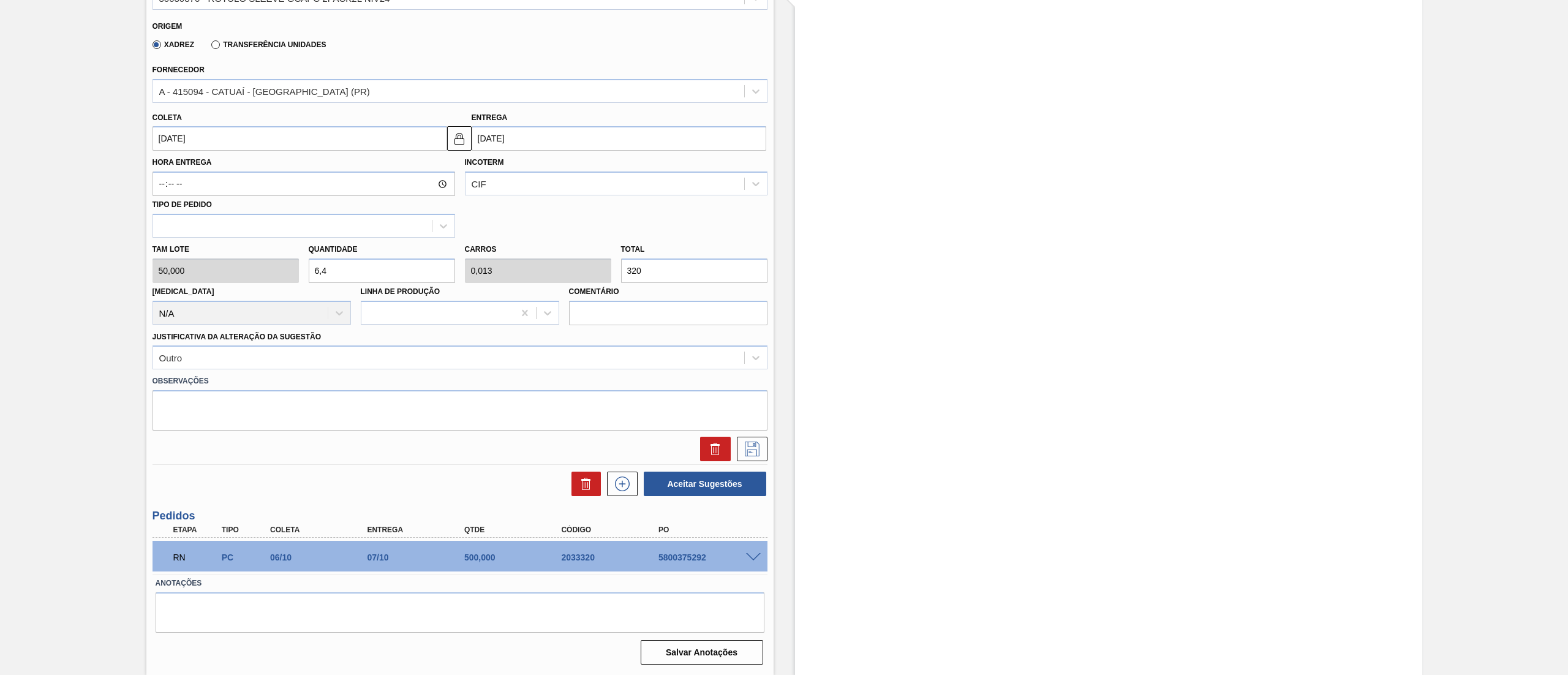
click at [749, 464] on div "SM PC 09/10 10/10 320,000 TH Material 30030870 - ROTULO SLEEVE GCAPC 2PACK2L NI…" at bounding box center [460, 194] width 615 height 539
click at [750, 455] on icon at bounding box center [751, 449] width 20 height 15
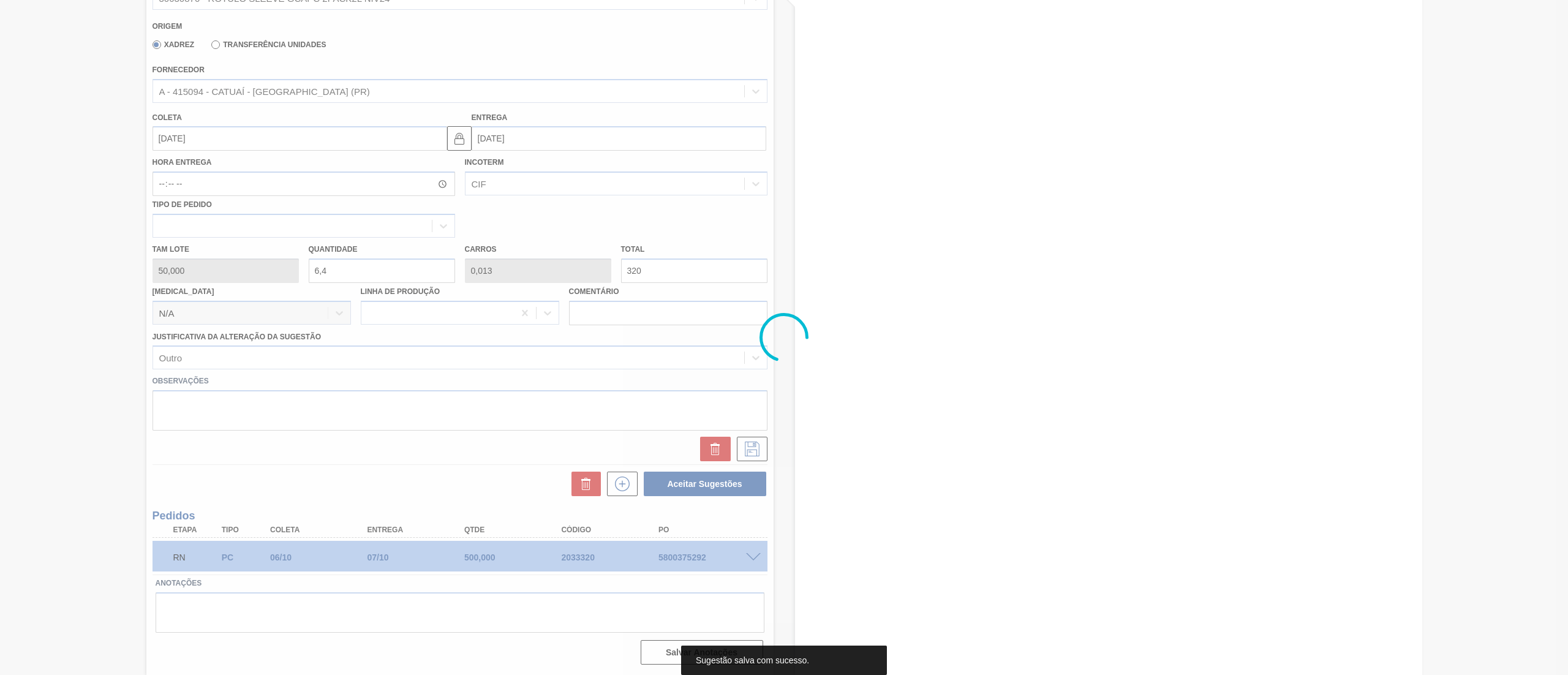
scroll to position [0, 0]
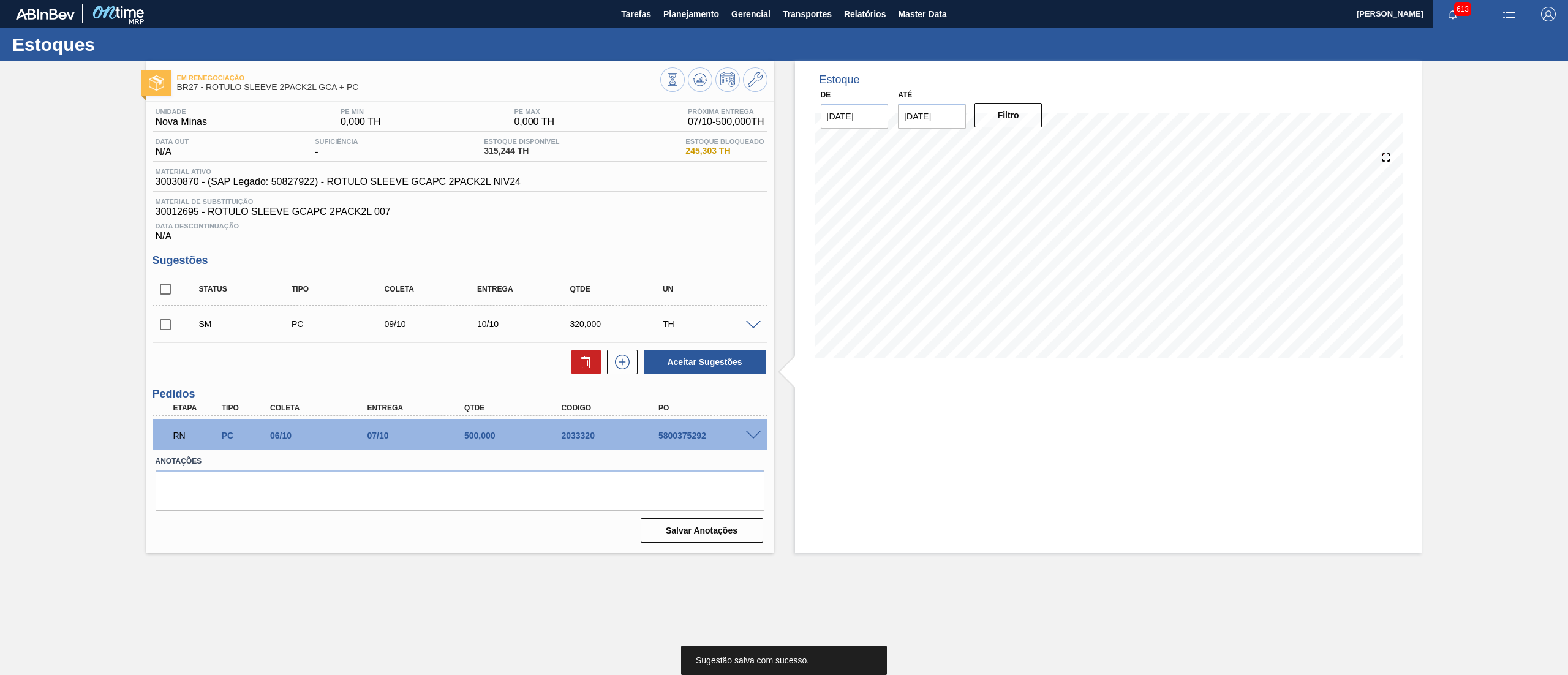
click at [167, 324] on input "checkbox" at bounding box center [165, 323] width 25 height 25
click at [723, 368] on button "Aceitar Sugestões" at bounding box center [704, 362] width 123 height 24
checkbox input "false"
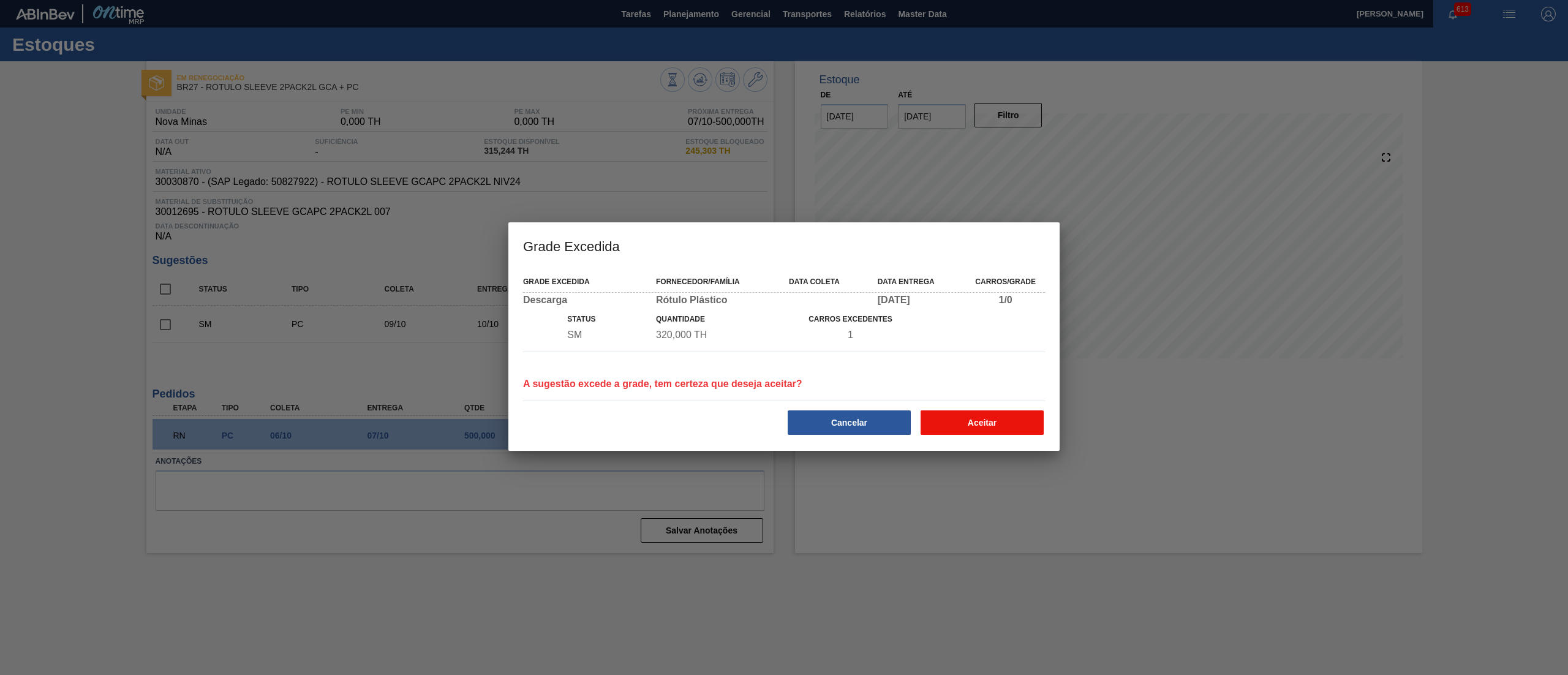
click at [1017, 426] on button "Aceitar" at bounding box center [981, 423] width 123 height 24
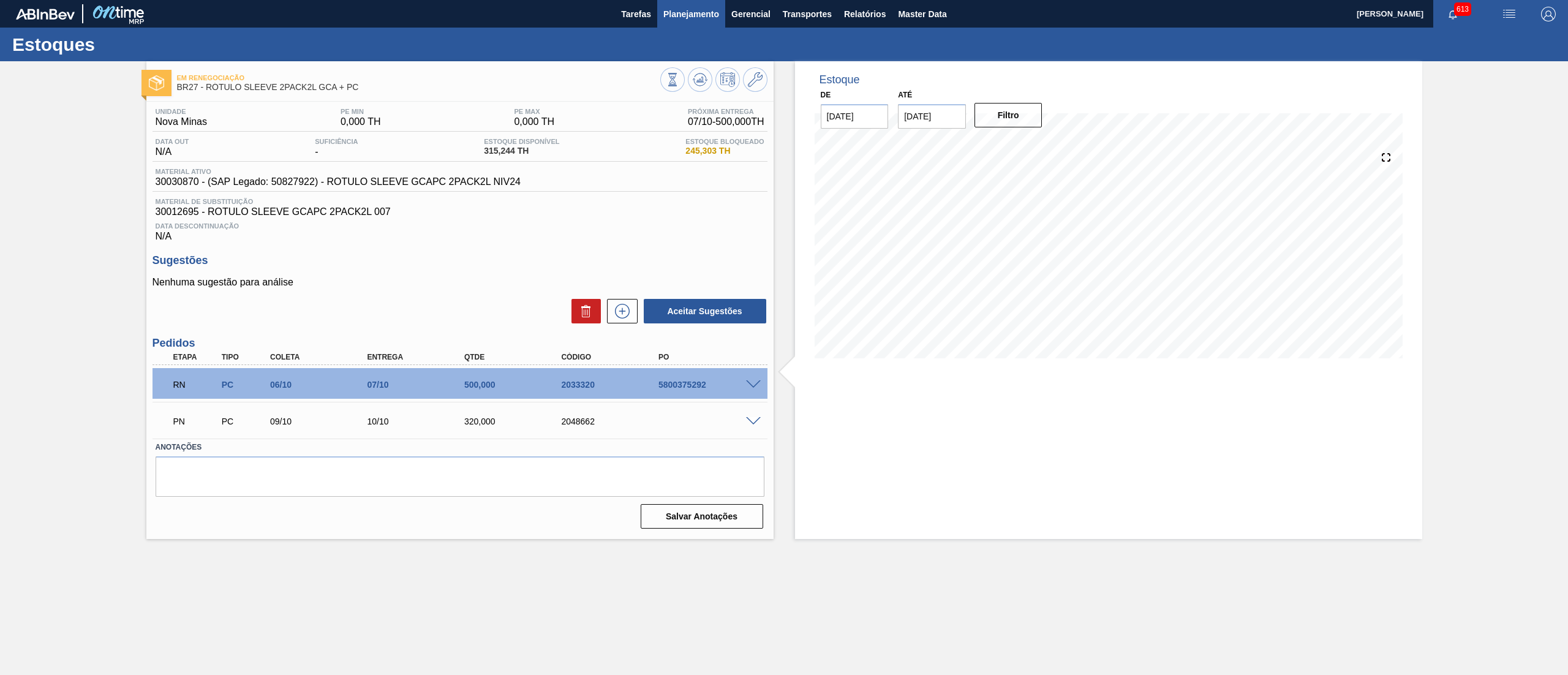
click at [669, 8] on span "Planejamento" at bounding box center [690, 14] width 55 height 15
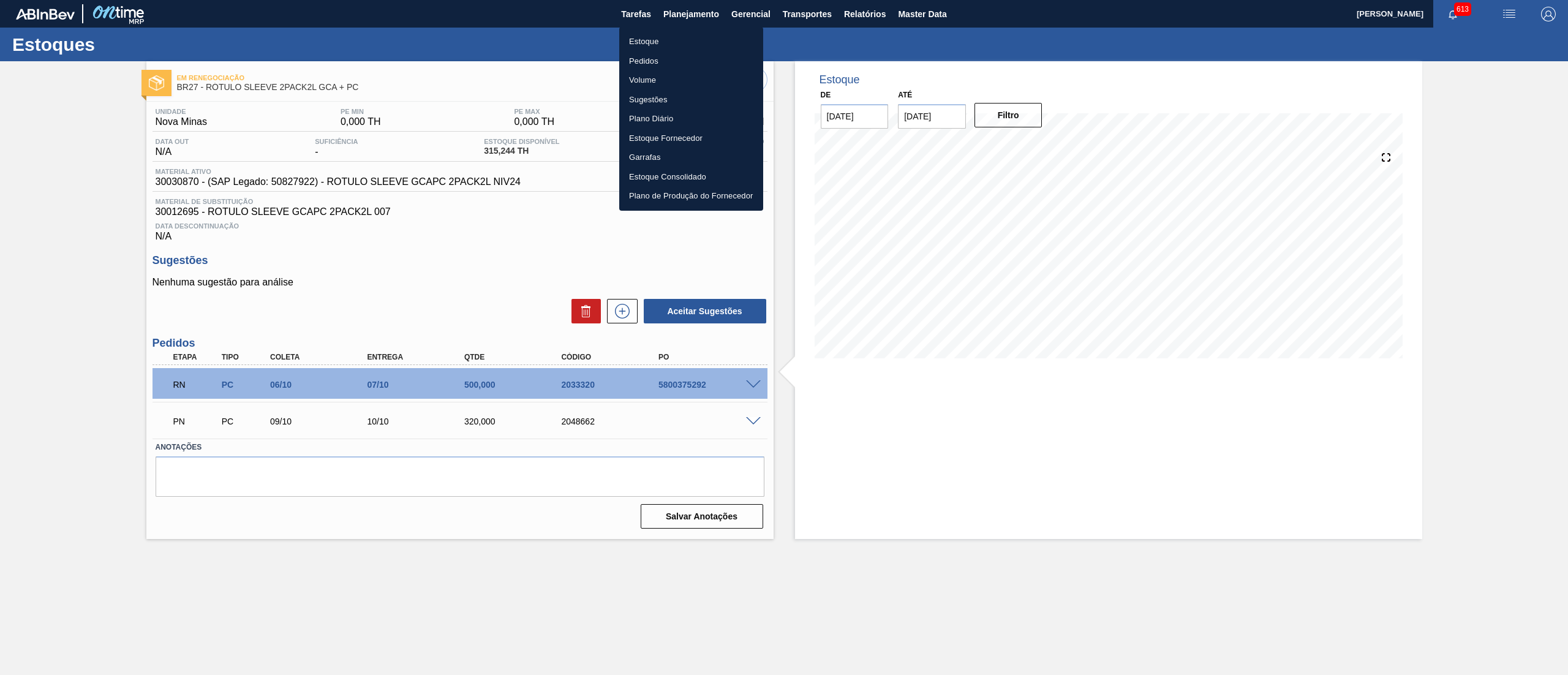
click at [667, 39] on li "Estoque" at bounding box center [690, 41] width 143 height 20
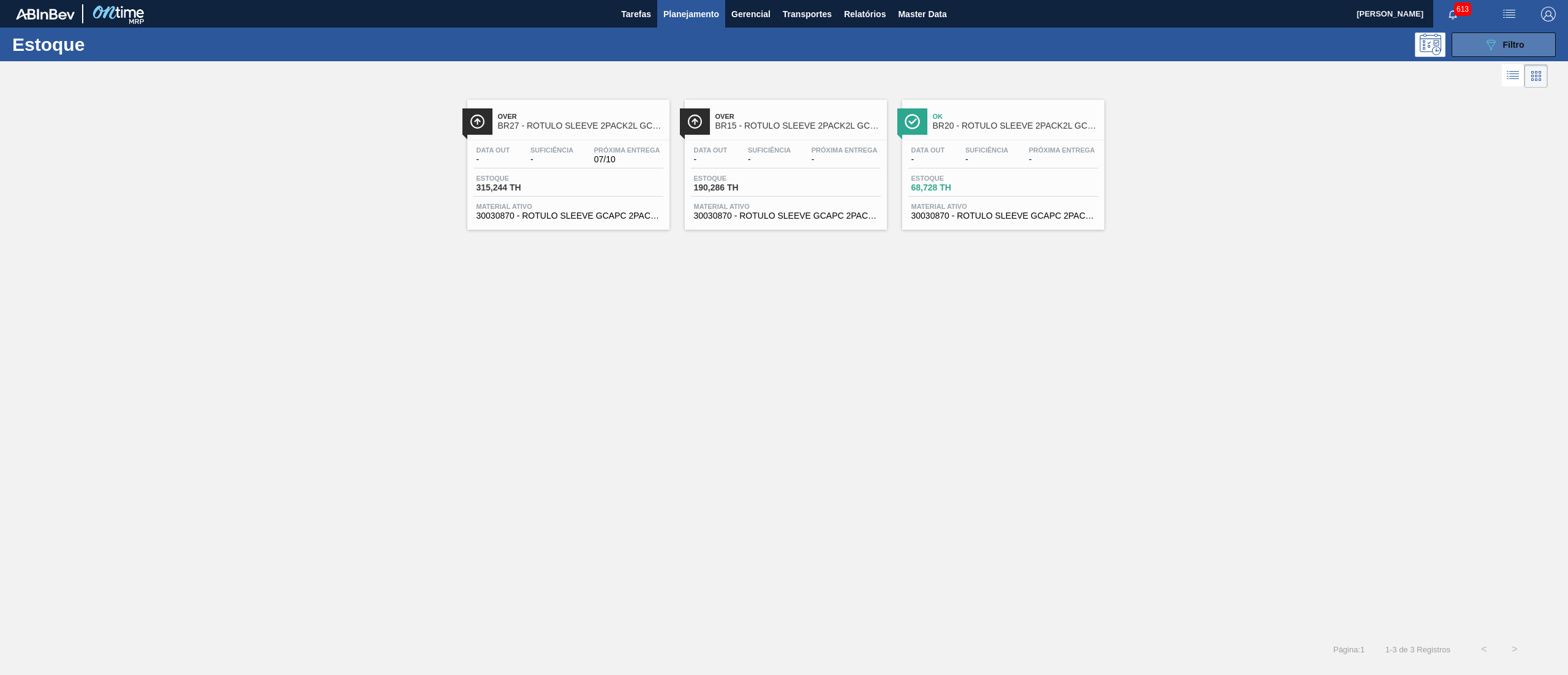
click at [1510, 39] on span "Filtro" at bounding box center [1514, 44] width 22 height 9
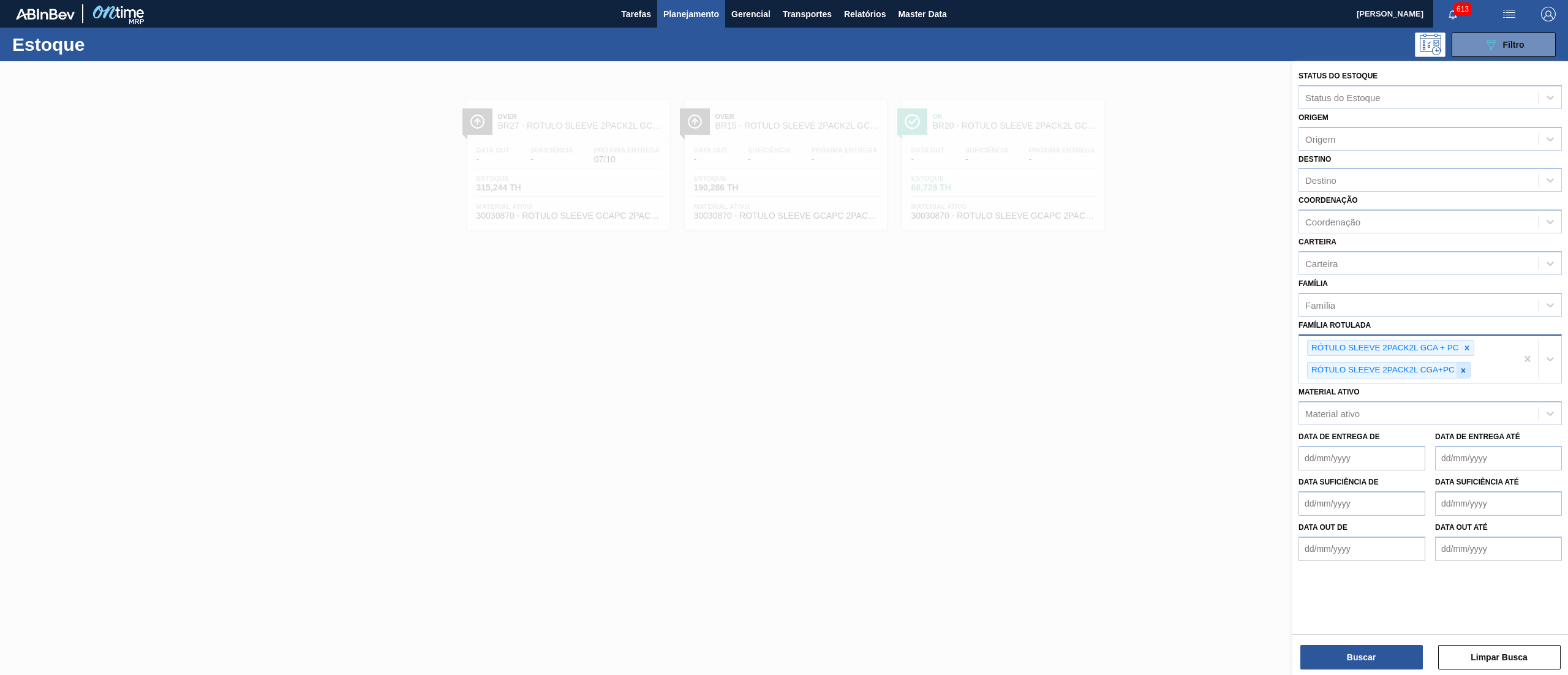
click at [1461, 367] on icon at bounding box center [1463, 370] width 8 height 8
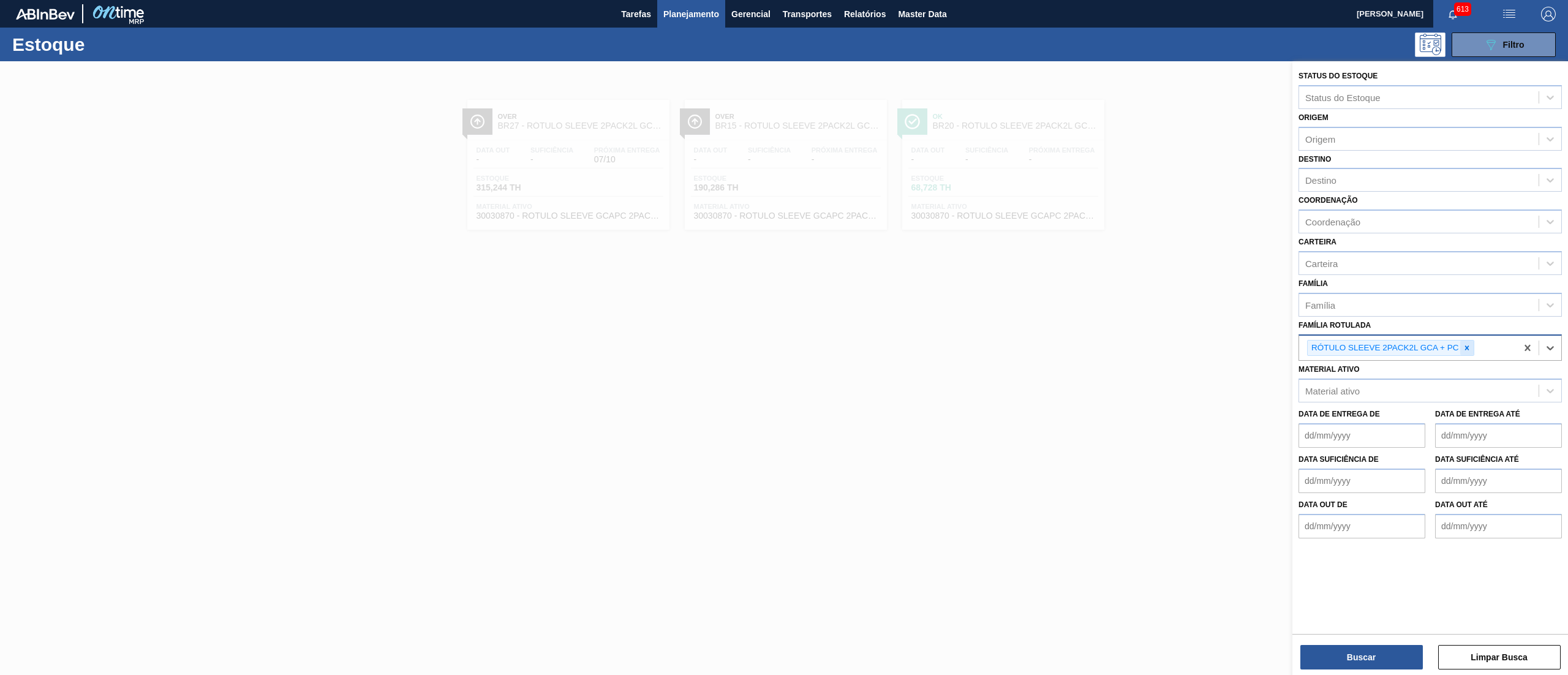
click at [1470, 340] on div at bounding box center [1467, 348] width 13 height 15
type Rotulada "vodk"
click at [1397, 379] on div "VODKA DIALCOOL BEATS" at bounding box center [1429, 377] width 264 height 22
click at [1324, 657] on button "Buscar" at bounding box center [1361, 657] width 123 height 24
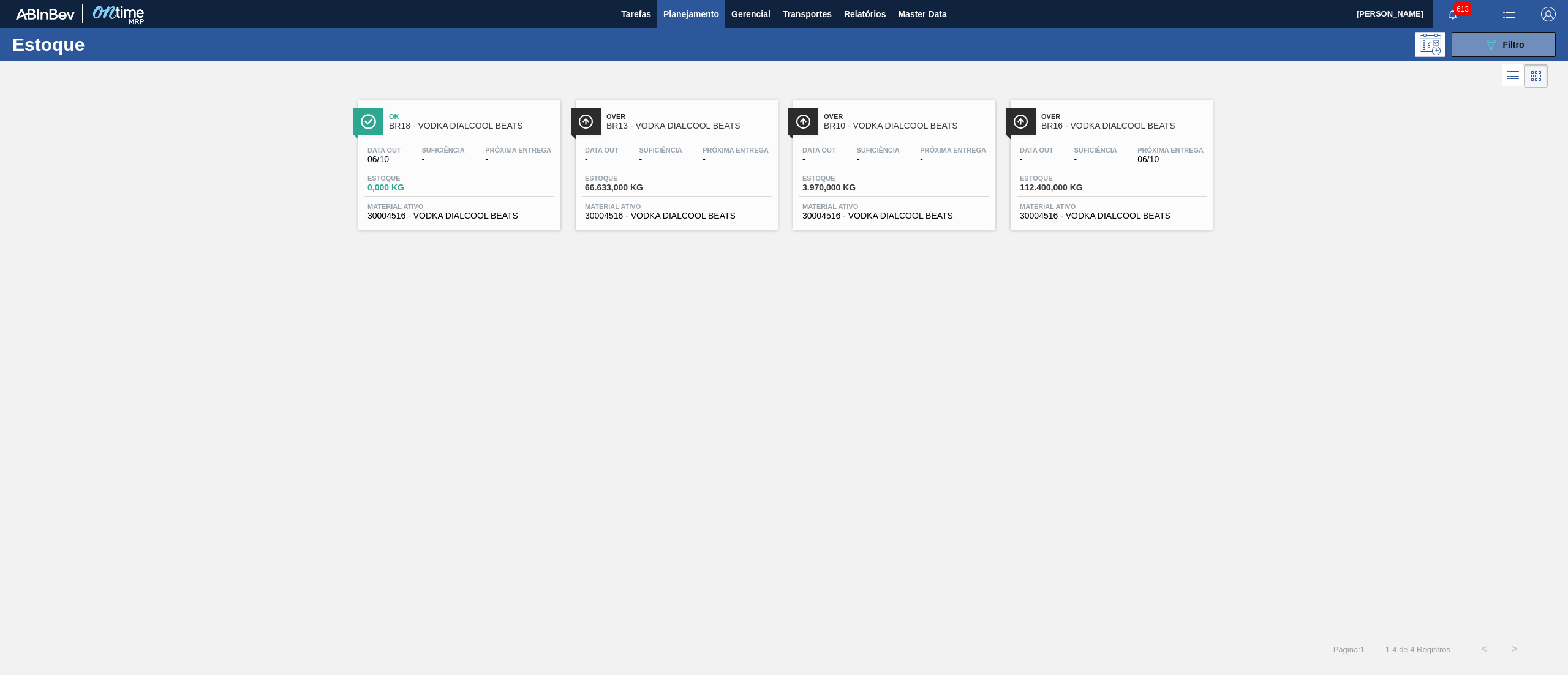
click at [693, 213] on span "30004516 - VODKA DIALCOOL BEATS" at bounding box center [677, 216] width 184 height 9
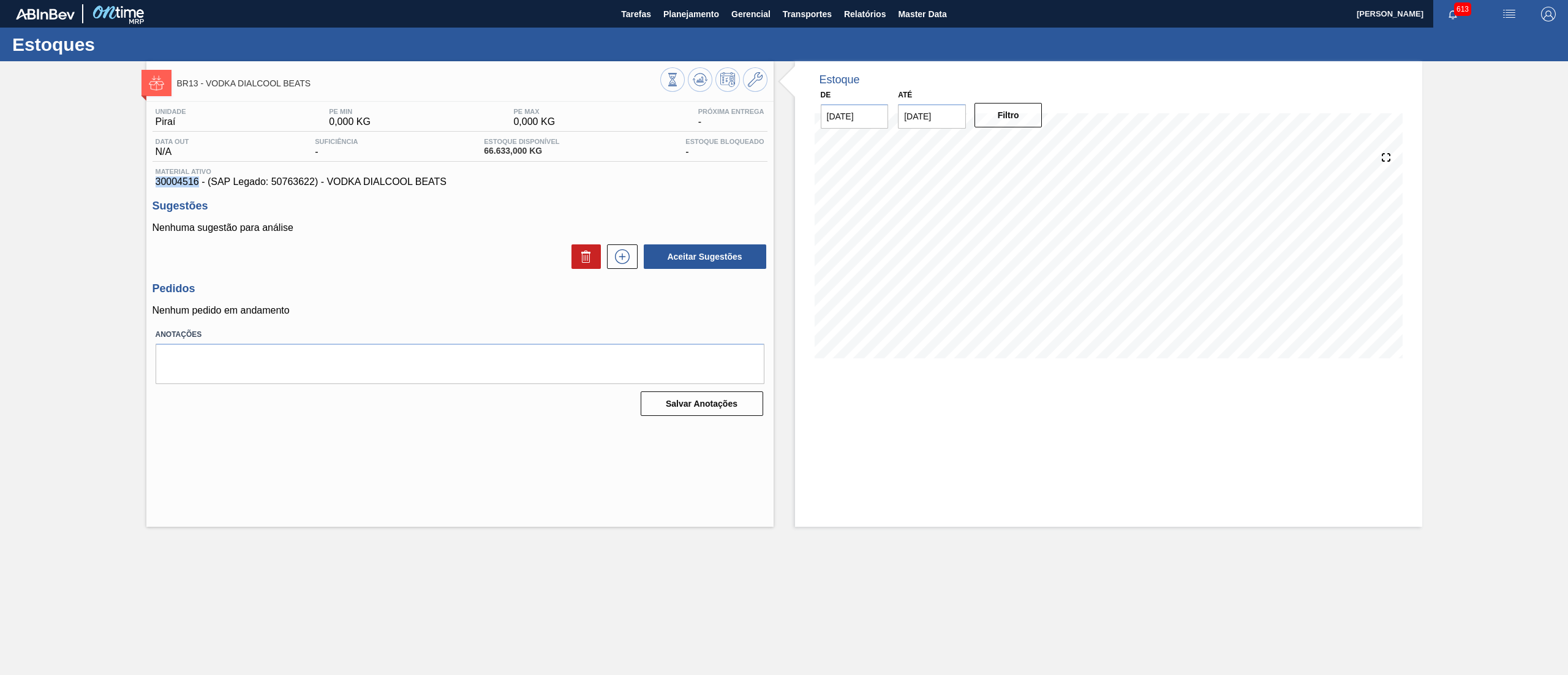
drag, startPoint x: 155, startPoint y: 185, endPoint x: 199, endPoint y: 188, distance: 44.1
click at [199, 188] on div "Material ativo 30004516 - (SAP Legado: 50763622) - VODKA DIALCOOL BEATS" at bounding box center [460, 177] width 615 height 20
copy span "30004516"
